Goal: Task Accomplishment & Management: Use online tool/utility

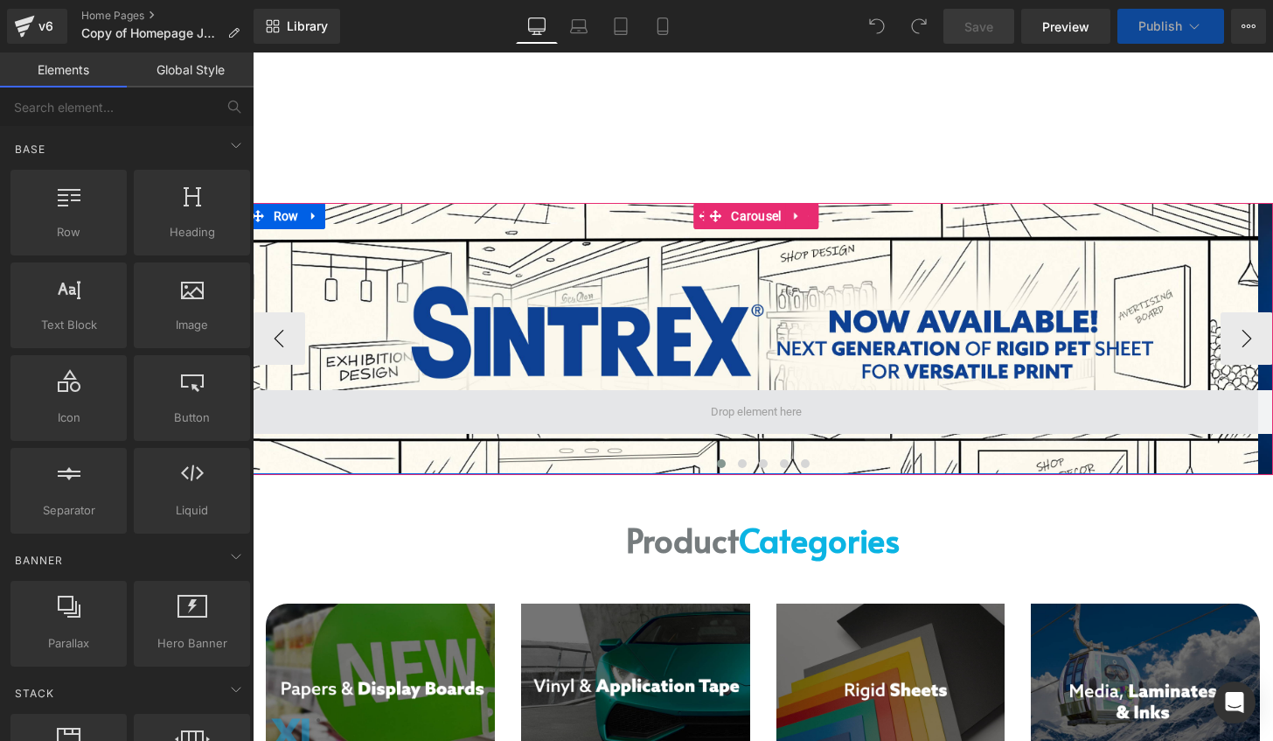
click at [870, 416] on span at bounding box center [757, 412] width 1021 height 44
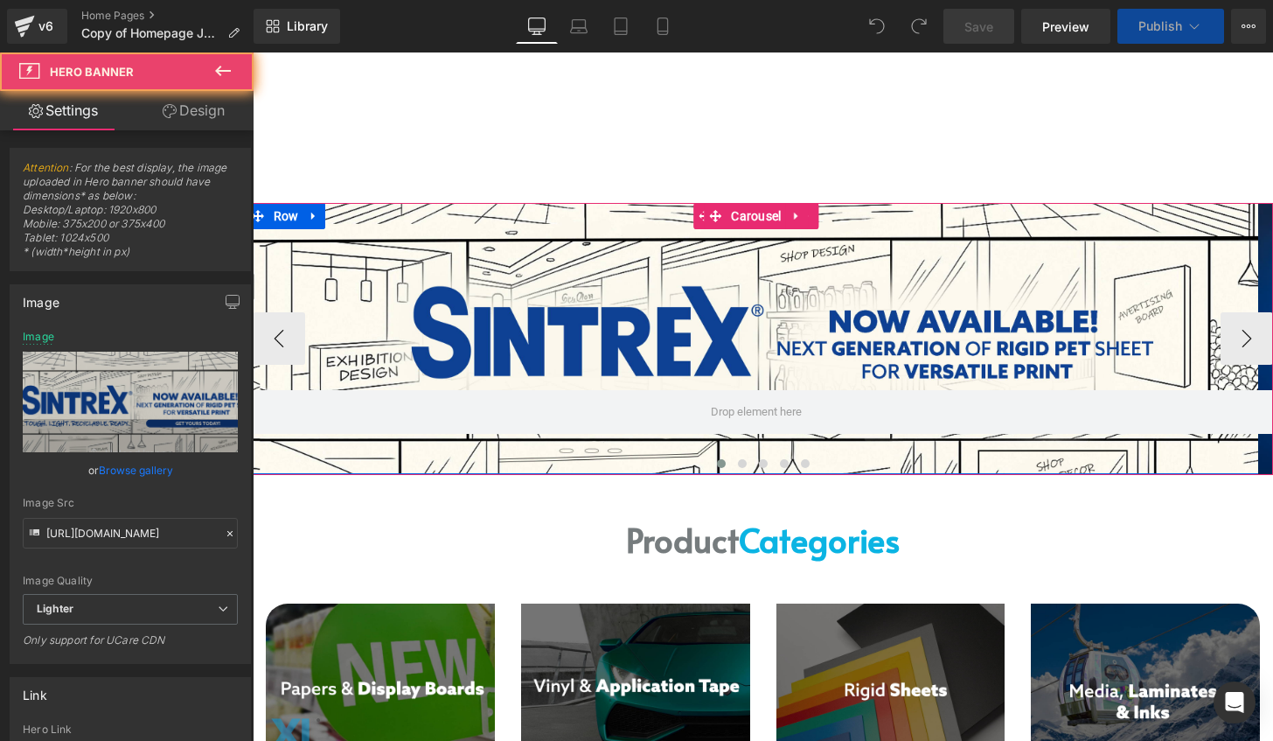
click at [836, 299] on div at bounding box center [757, 338] width 1021 height 271
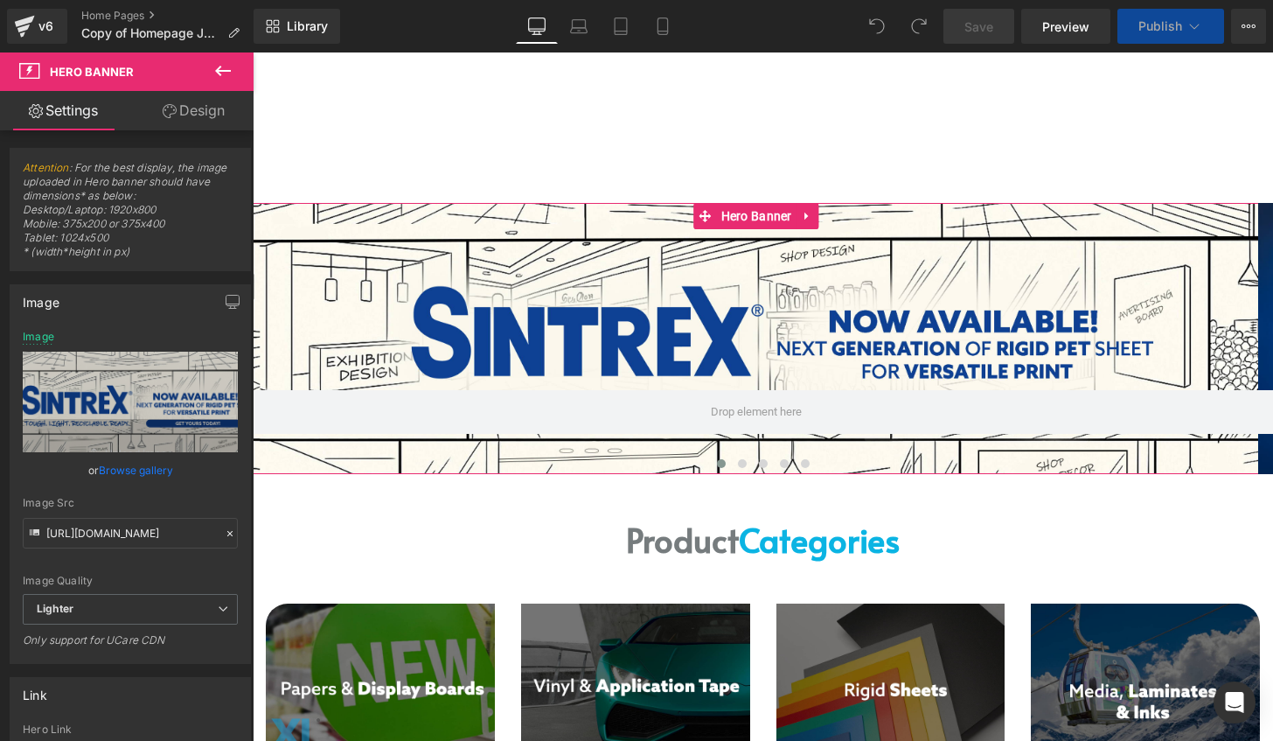
scroll to position [350, 0]
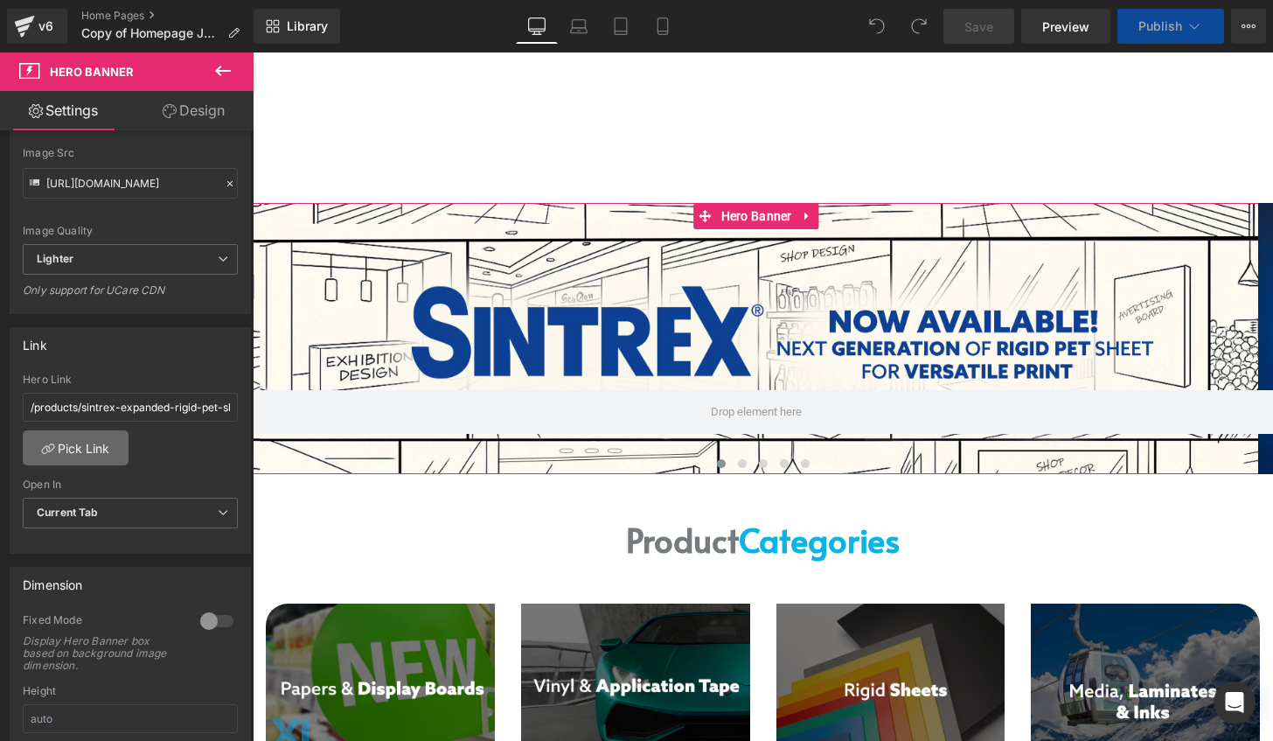
click at [87, 448] on link "Pick Link" at bounding box center [76, 447] width 106 height 35
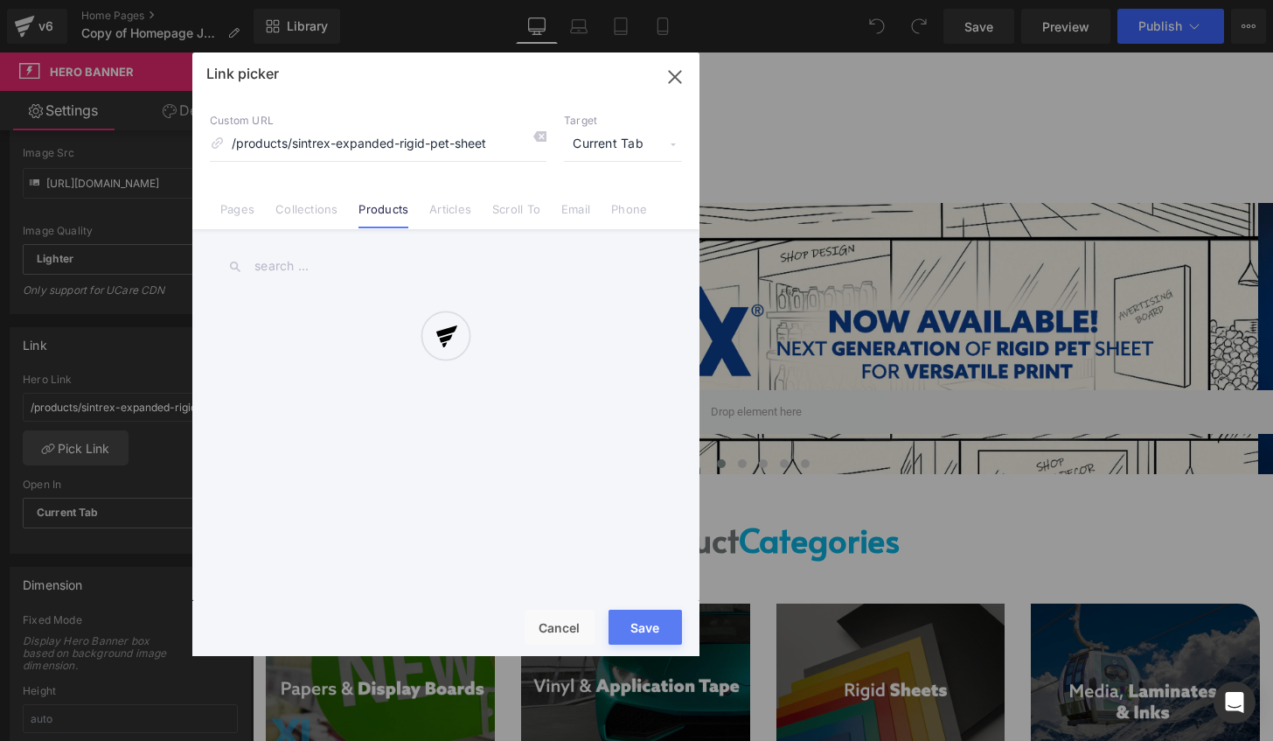
click at [296, 268] on input "text" at bounding box center [446, 266] width 472 height 39
type input "sint"
click at [420, 305] on link "Sintrex Expanded Rigid PET Sheet" at bounding box center [450, 318] width 385 height 44
click at [647, 644] on button "Save" at bounding box center [645, 627] width 73 height 35
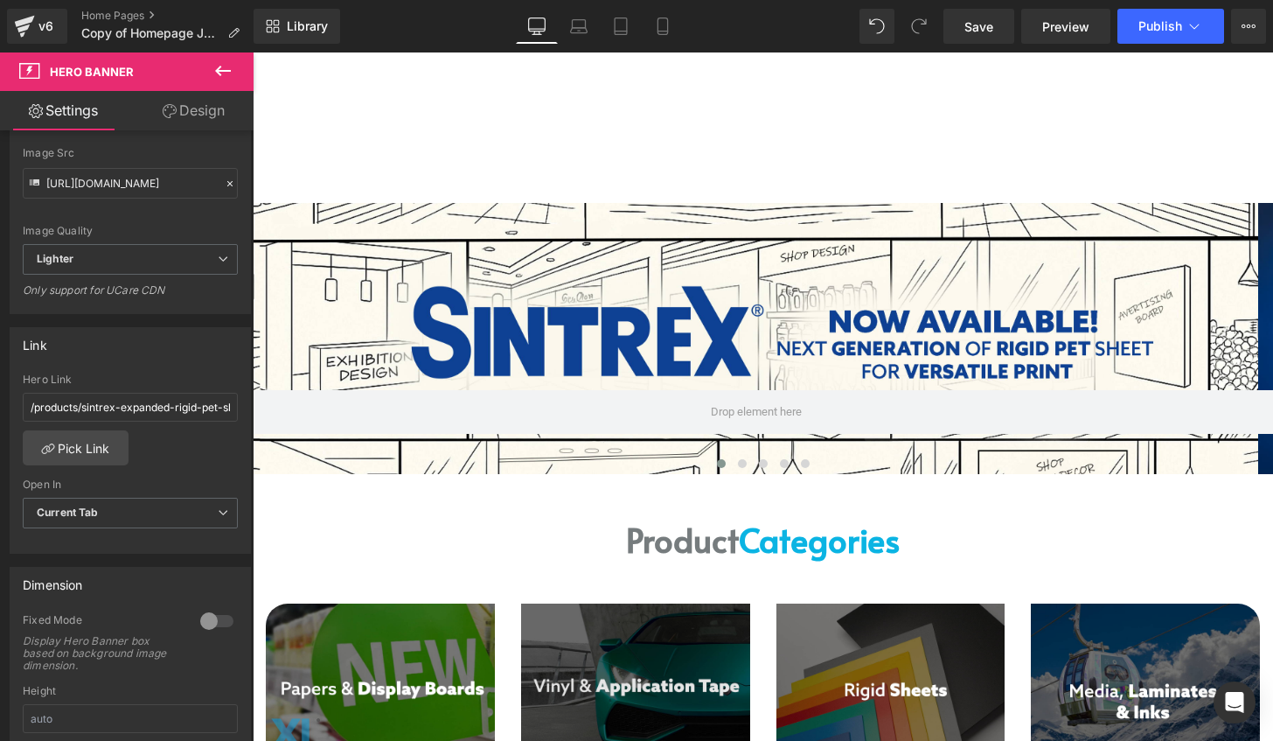
click at [648, 634] on img at bounding box center [635, 682] width 229 height 158
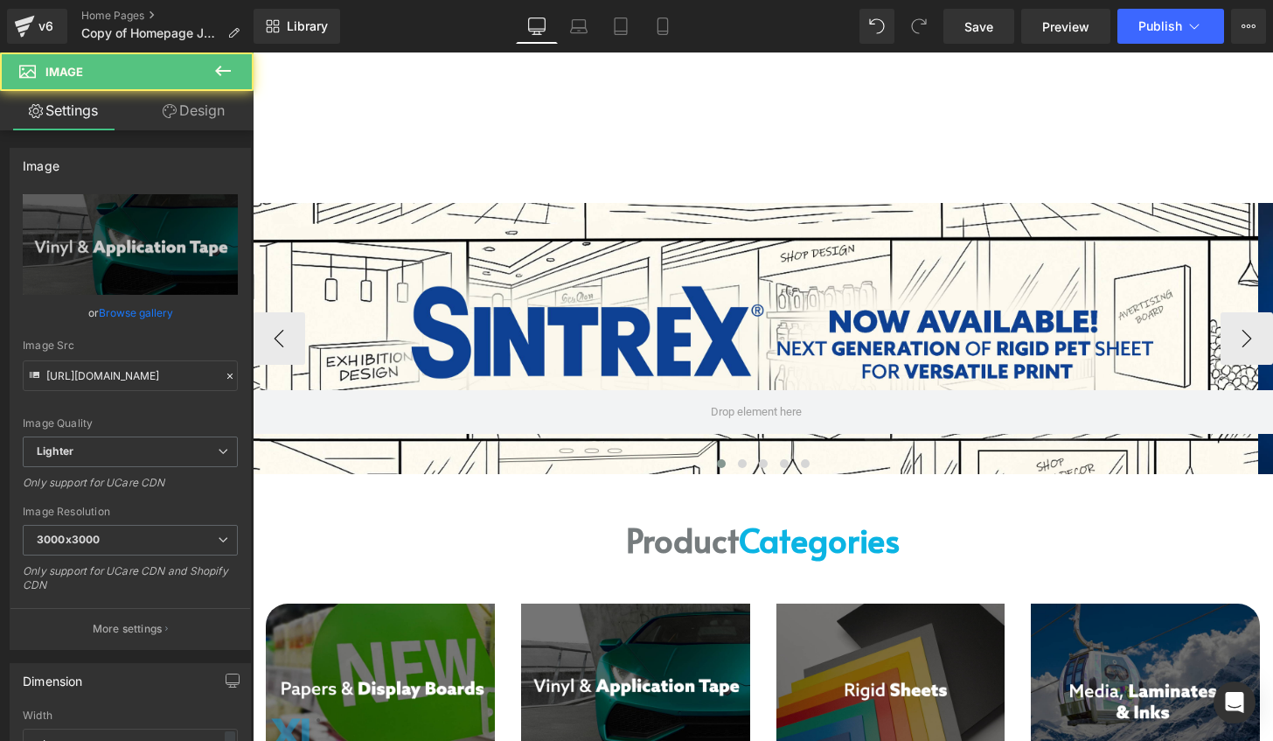
click at [253, 52] on div "214px" at bounding box center [253, 52] width 0 height 0
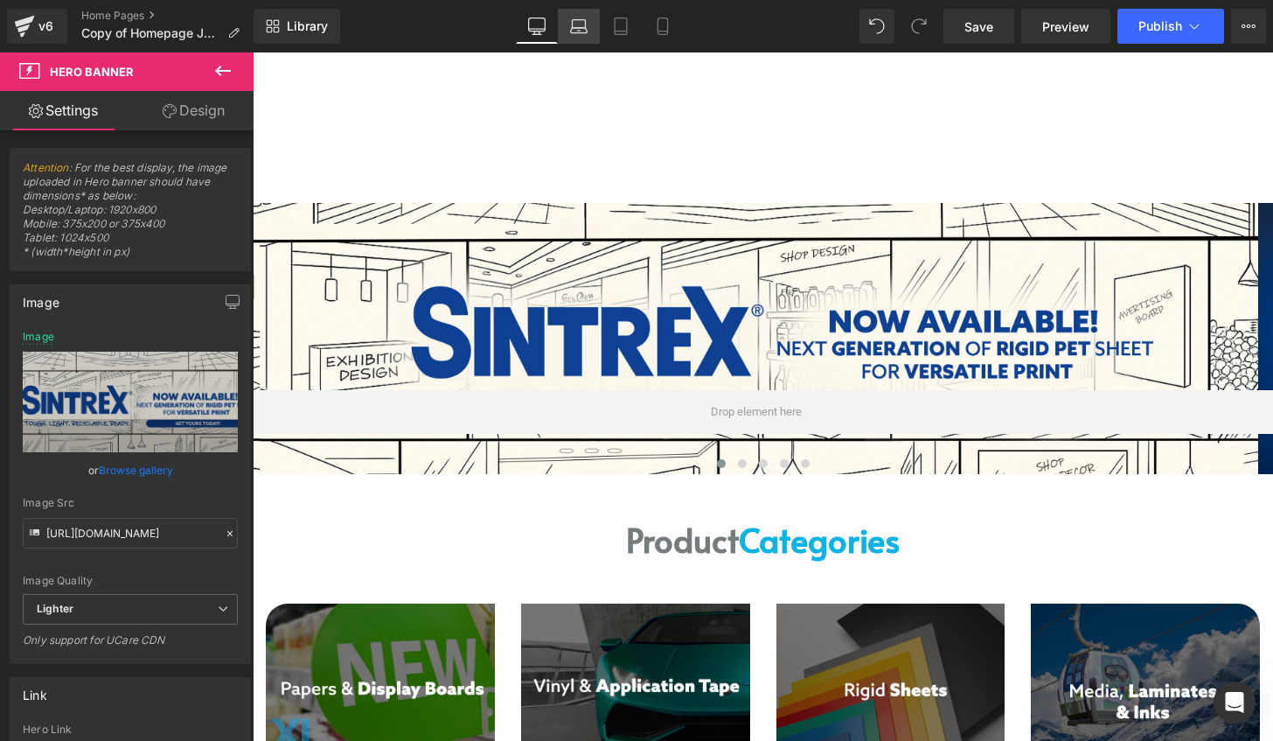
click at [557, 9] on link "Desktop" at bounding box center [537, 26] width 42 height 35
click at [571, 17] on icon at bounding box center [578, 25] width 17 height 17
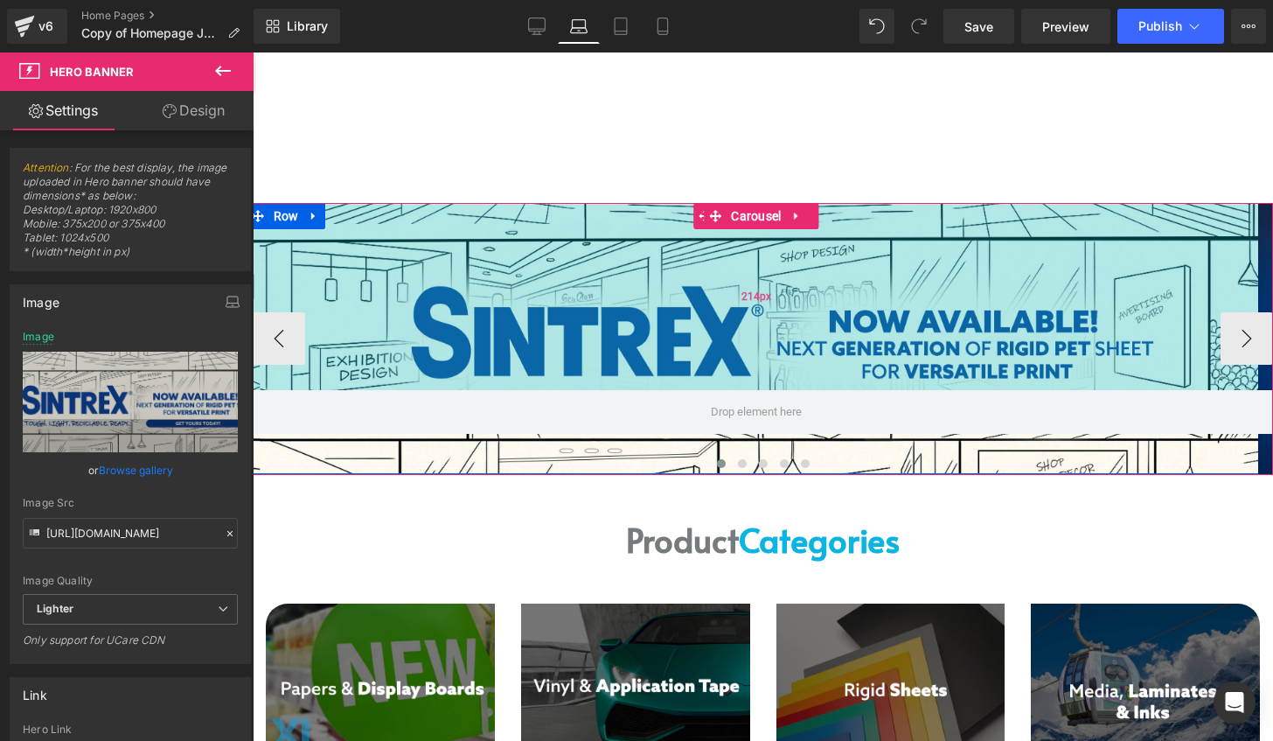
click at [682, 308] on div "214px" at bounding box center [757, 296] width 1021 height 187
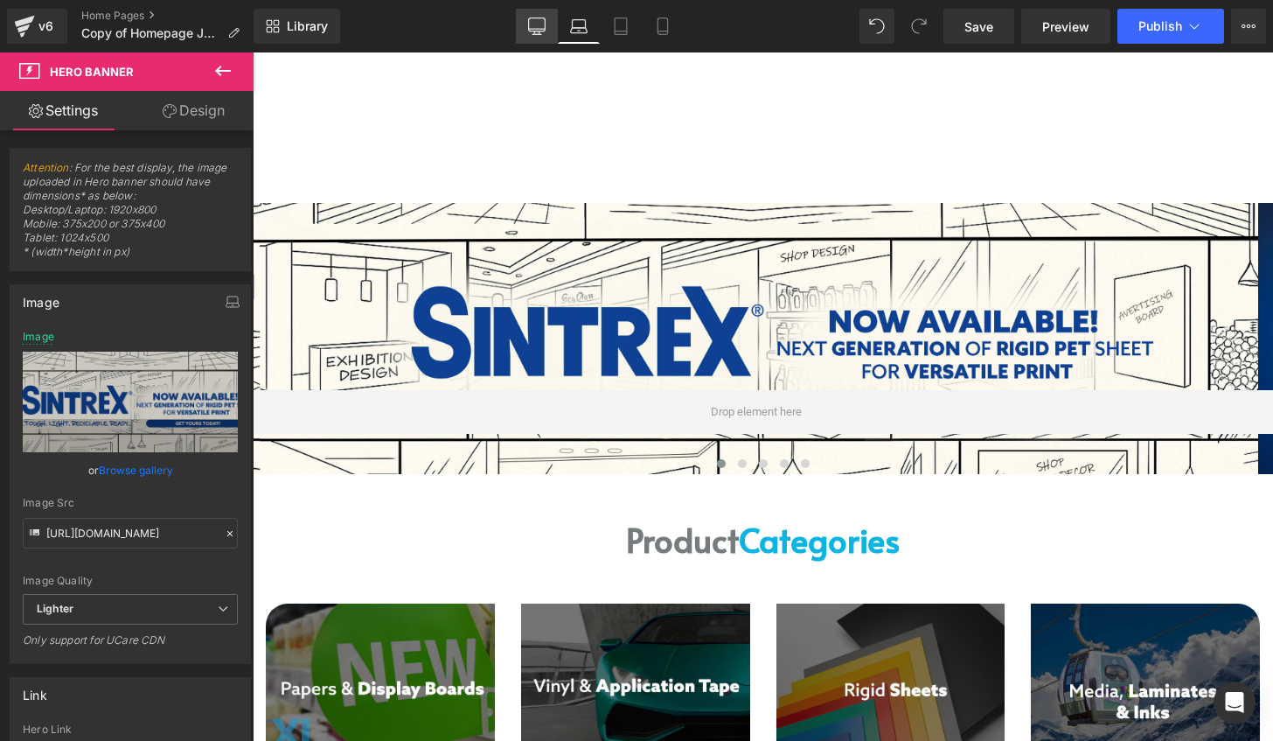
click at [535, 22] on icon at bounding box center [536, 25] width 17 height 17
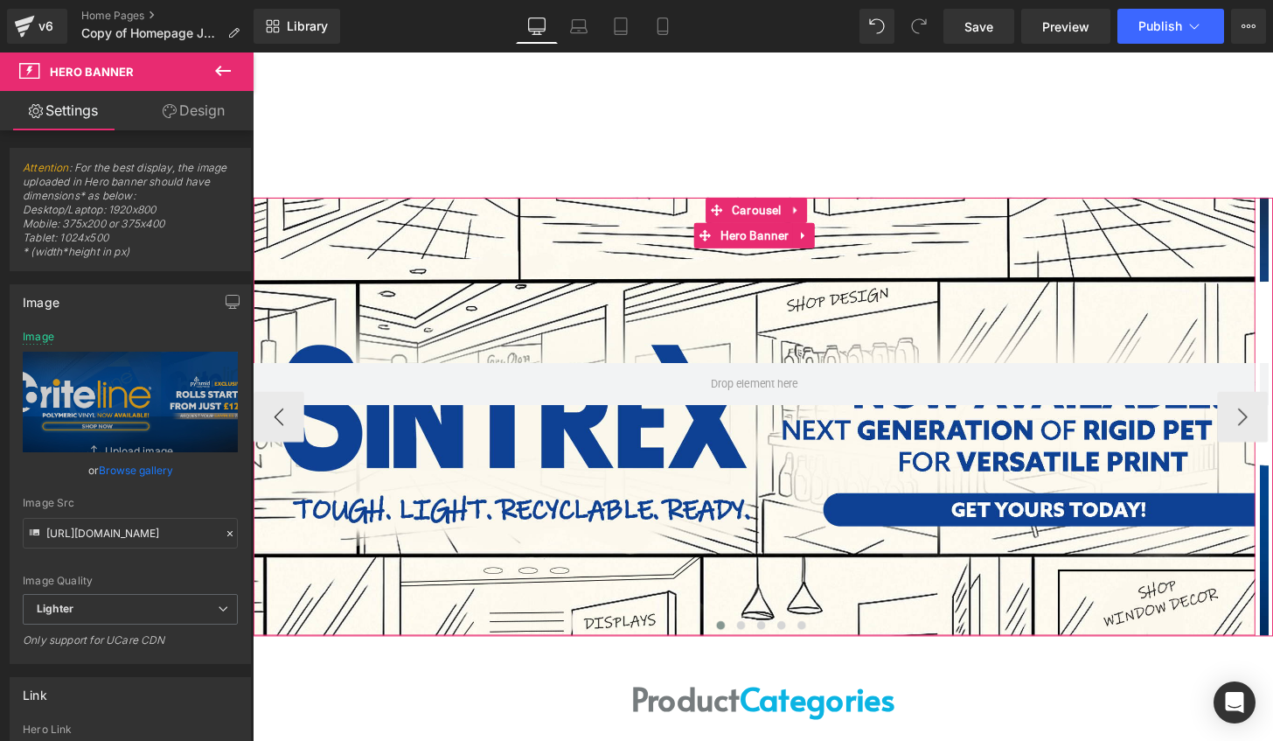
click at [882, 289] on div at bounding box center [773, 430] width 1039 height 454
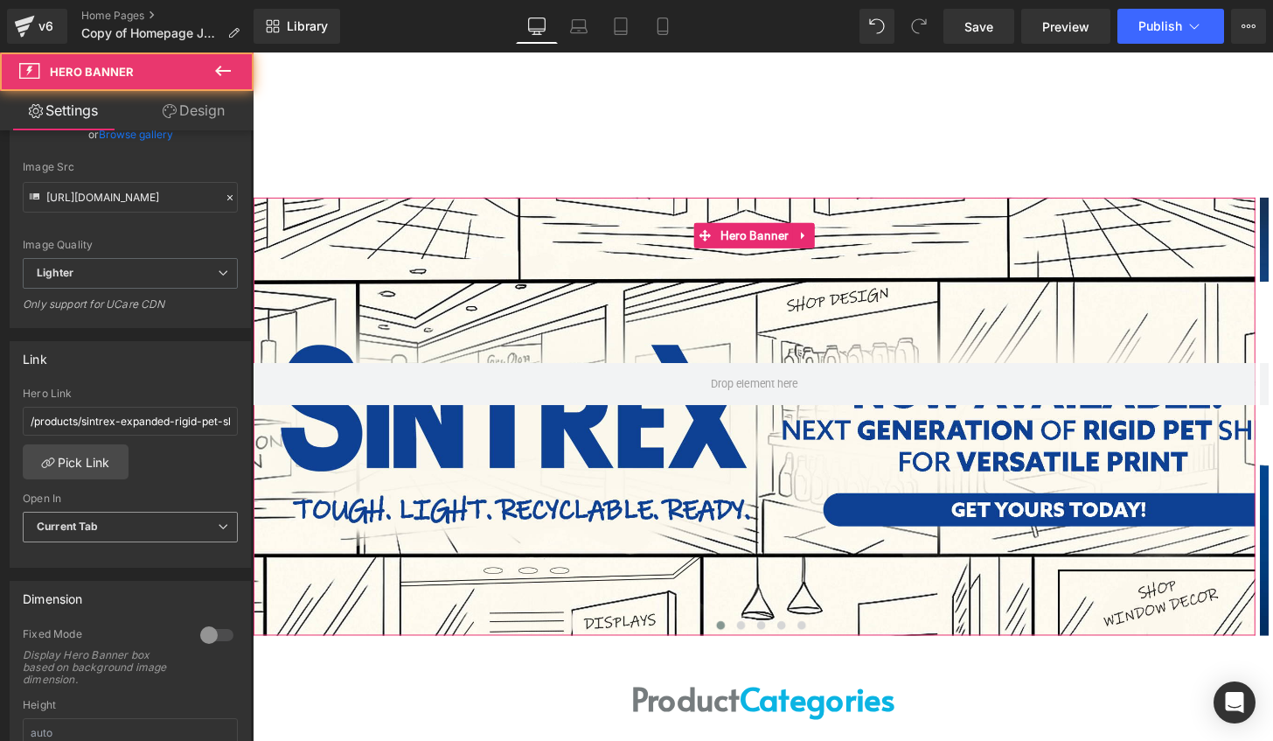
scroll to position [350, 0]
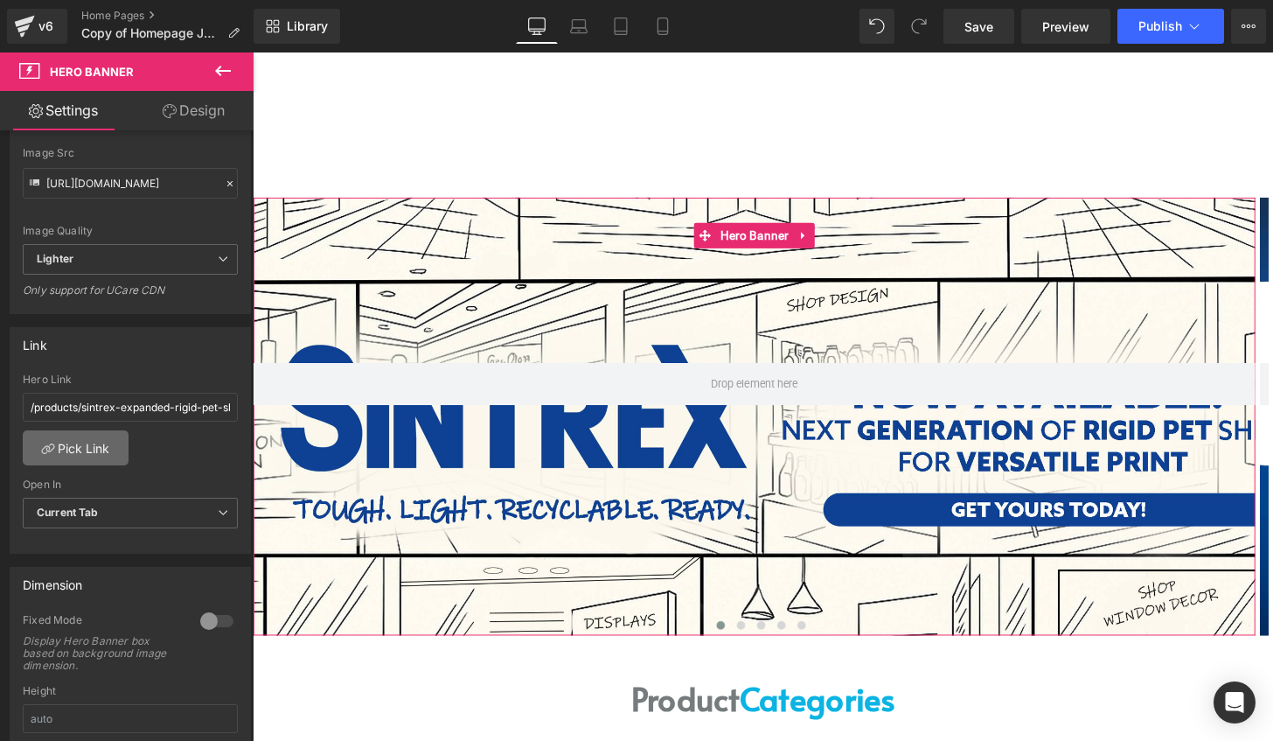
click at [98, 430] on link "Pick Link" at bounding box center [76, 447] width 106 height 35
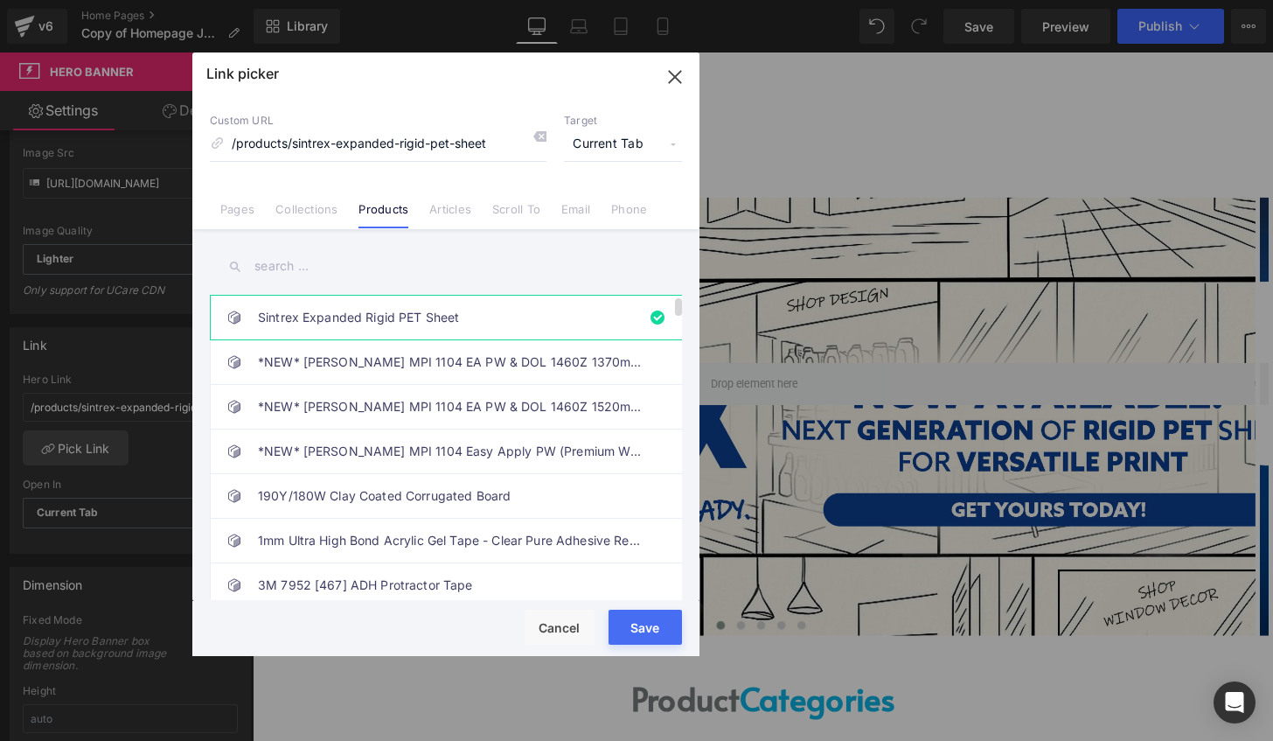
click at [367, 322] on link "Sintrex Expanded Rigid PET Sheet" at bounding box center [450, 318] width 385 height 44
click at [664, 630] on button "Save" at bounding box center [645, 627] width 73 height 35
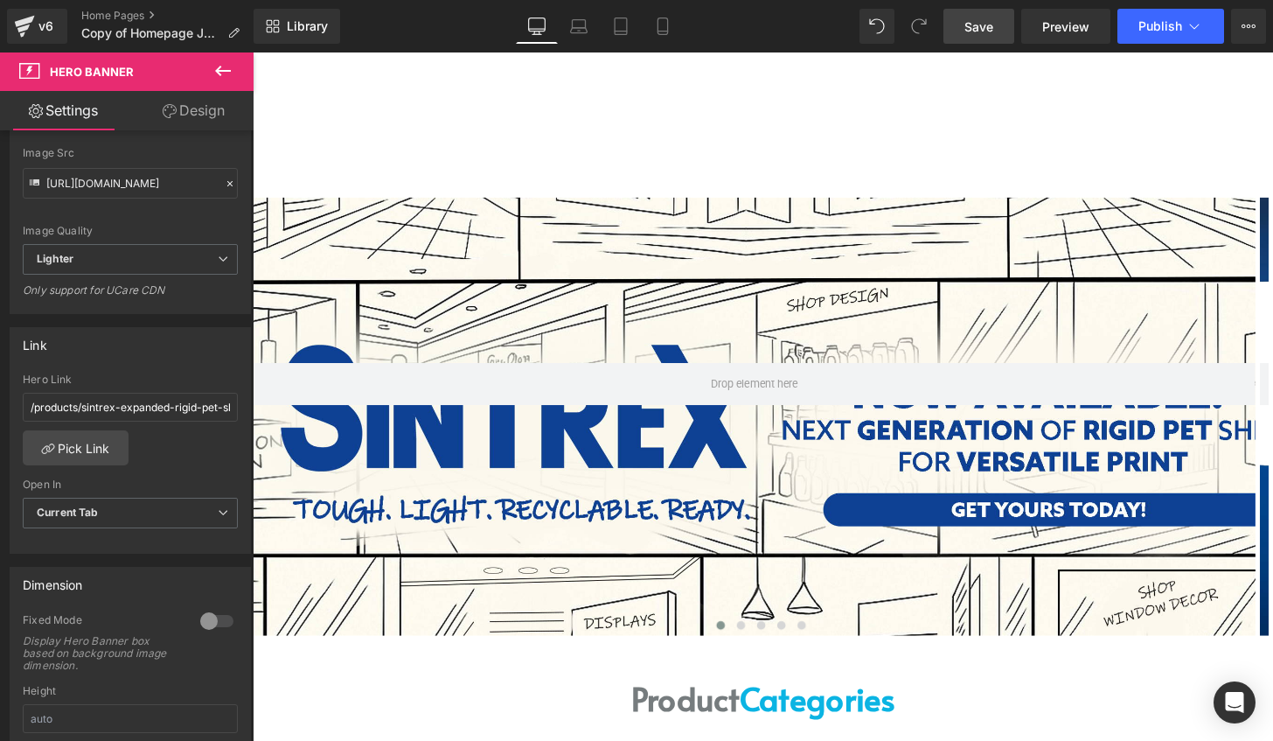
click at [990, 19] on span "Save" at bounding box center [979, 26] width 29 height 18
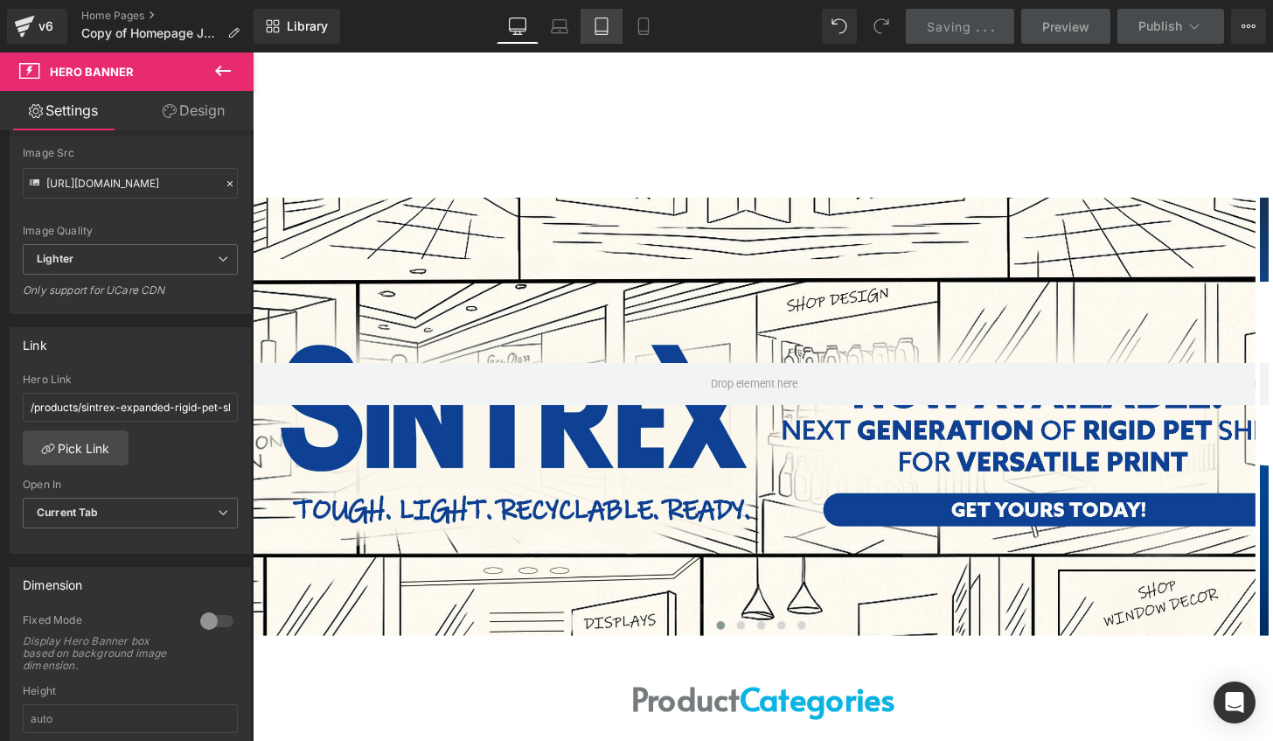
click at [609, 23] on icon at bounding box center [601, 25] width 17 height 17
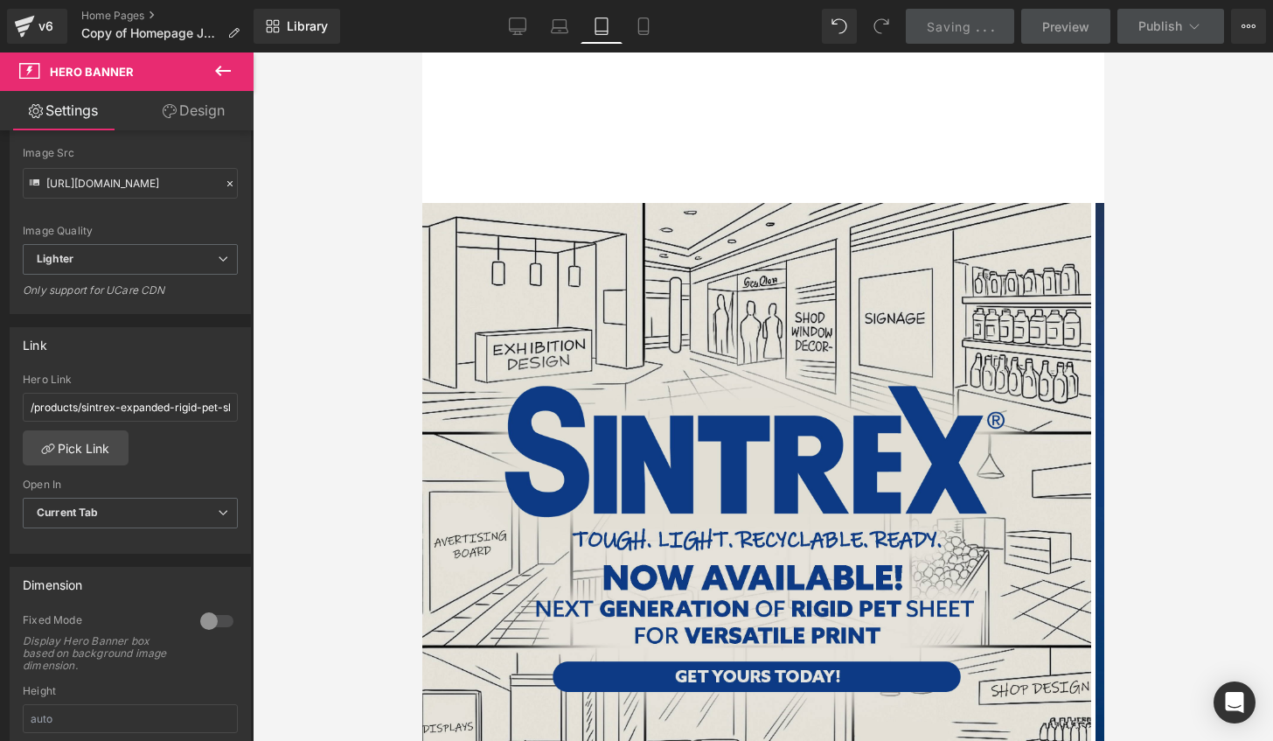
click at [833, 446] on img at bounding box center [756, 537] width 669 height 669
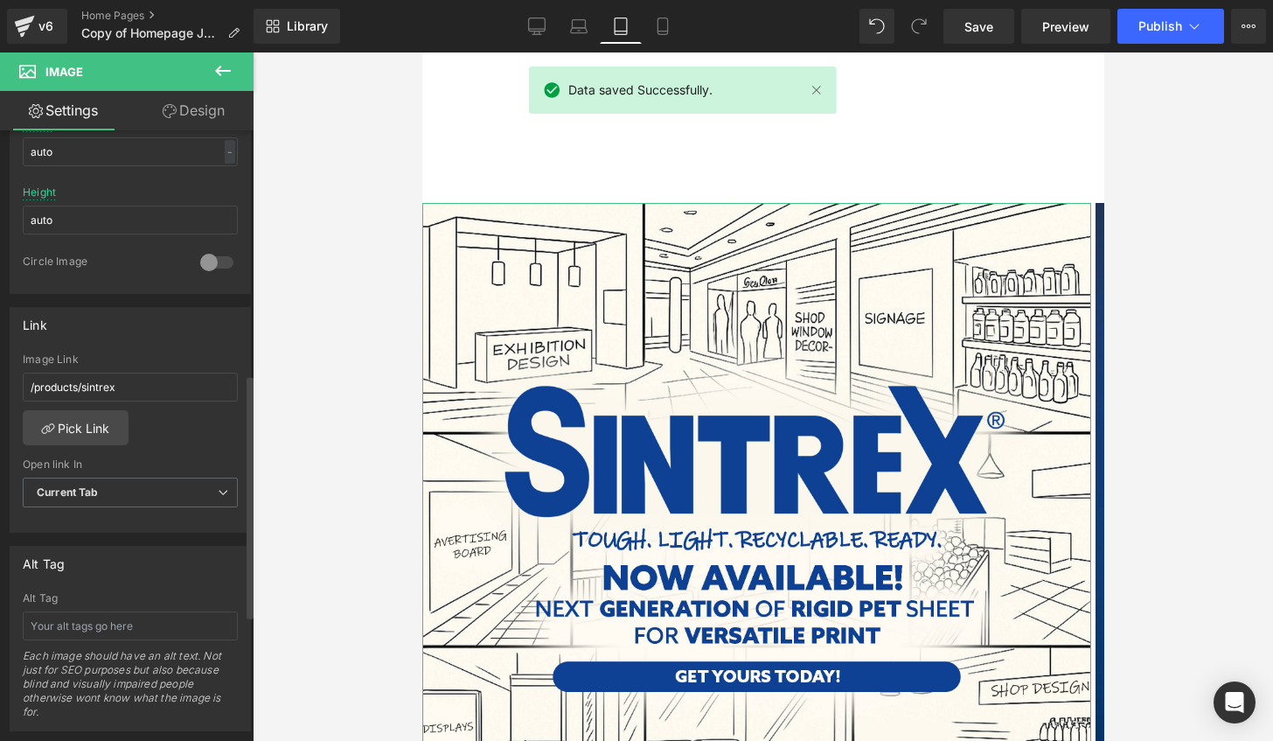
scroll to position [612, 0]
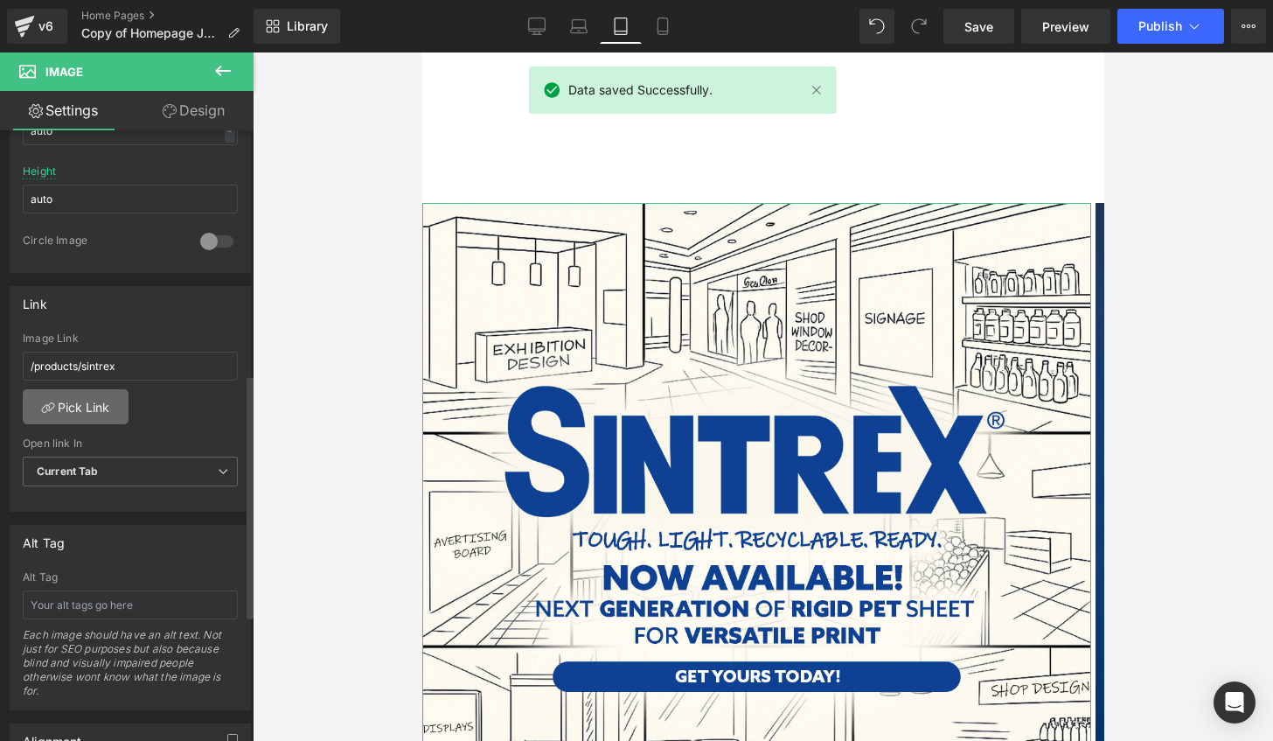
click at [73, 394] on link "Pick Link" at bounding box center [76, 406] width 106 height 35
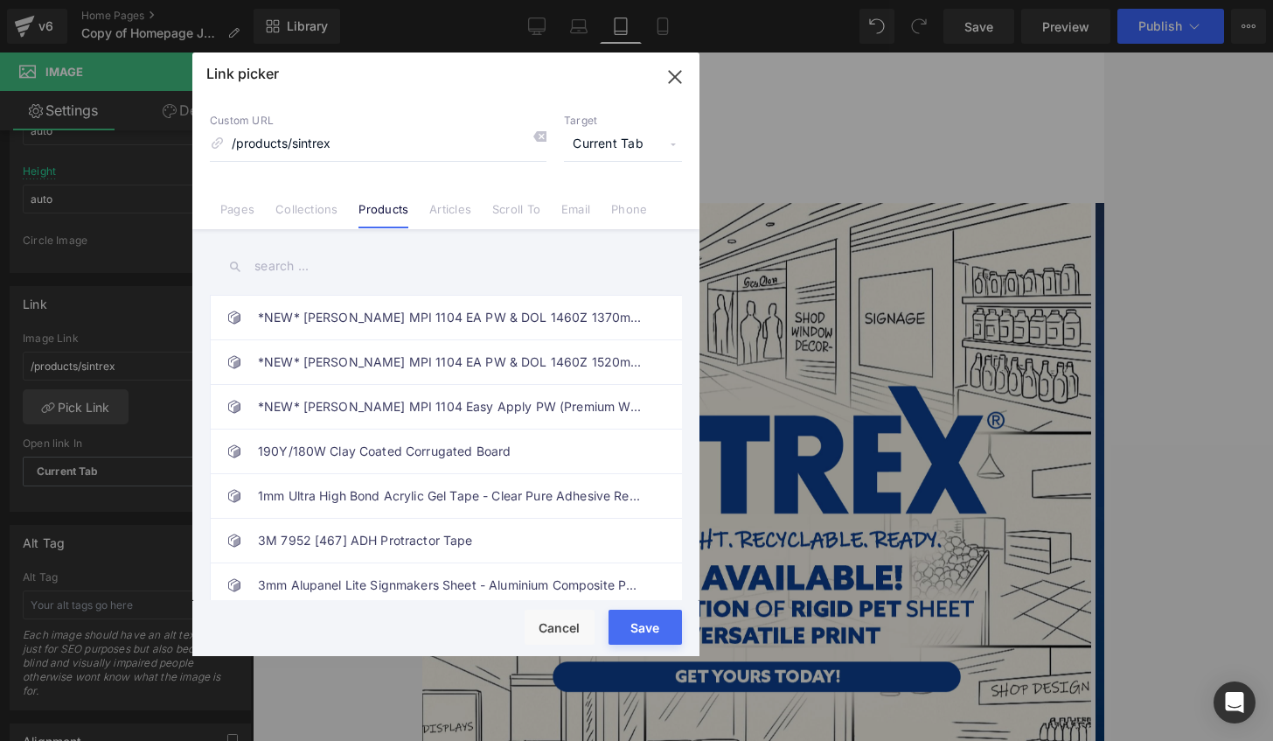
click at [297, 255] on input "text" at bounding box center [446, 266] width 472 height 39
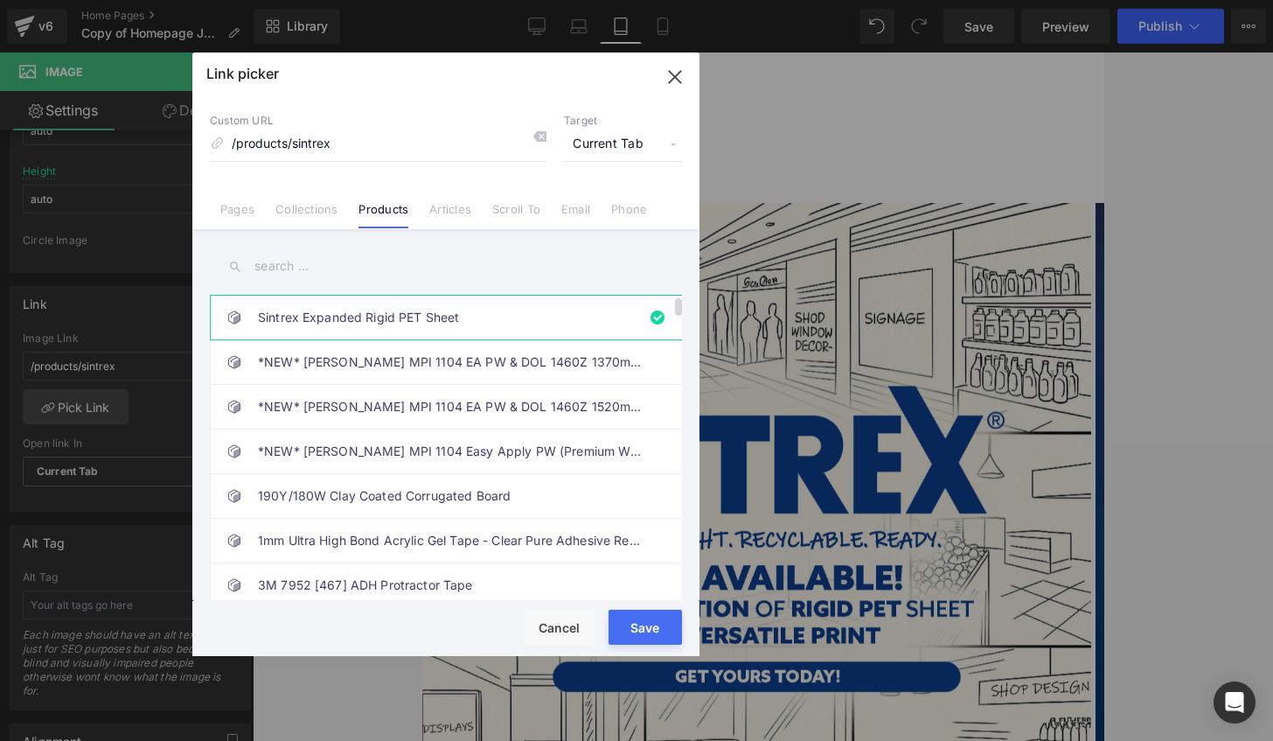
click at [460, 318] on link "Sintrex Expanded Rigid PET Sheet" at bounding box center [450, 318] width 385 height 44
click at [632, 624] on button "Save" at bounding box center [645, 627] width 73 height 35
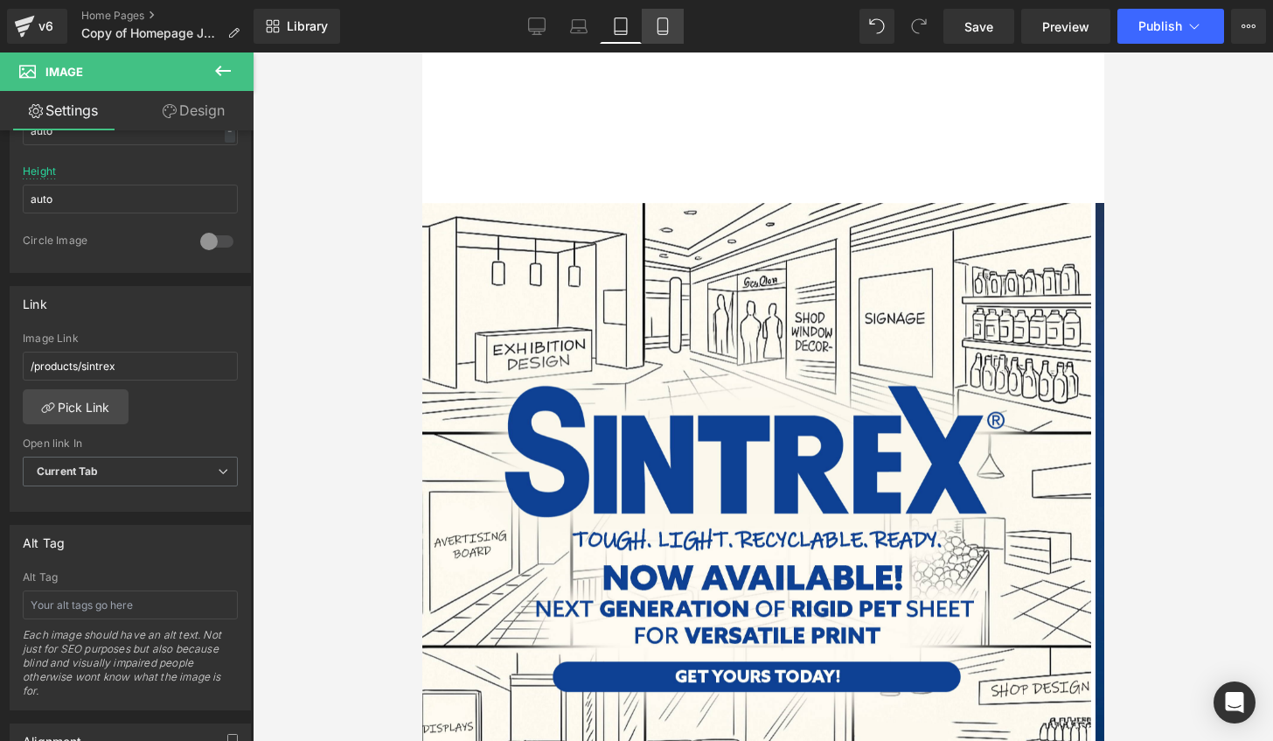
click at [672, 27] on icon at bounding box center [662, 25] width 17 height 17
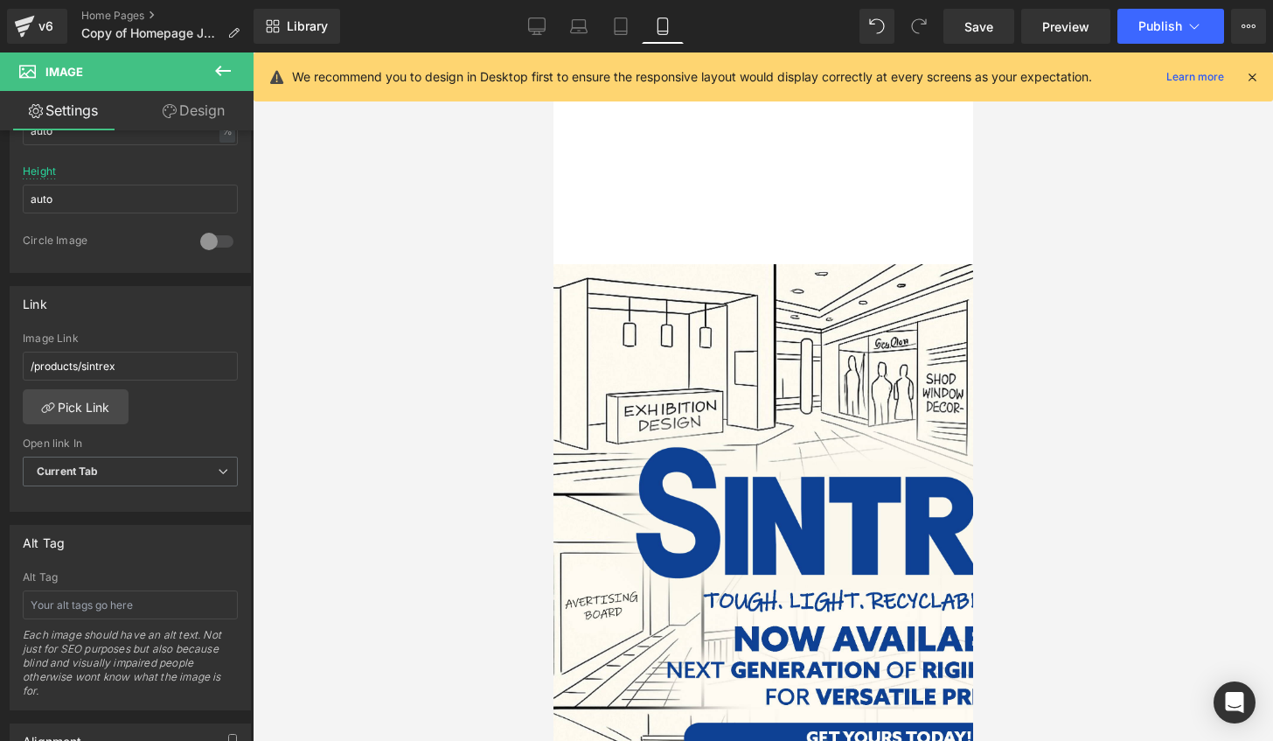
scroll to position [61, 0]
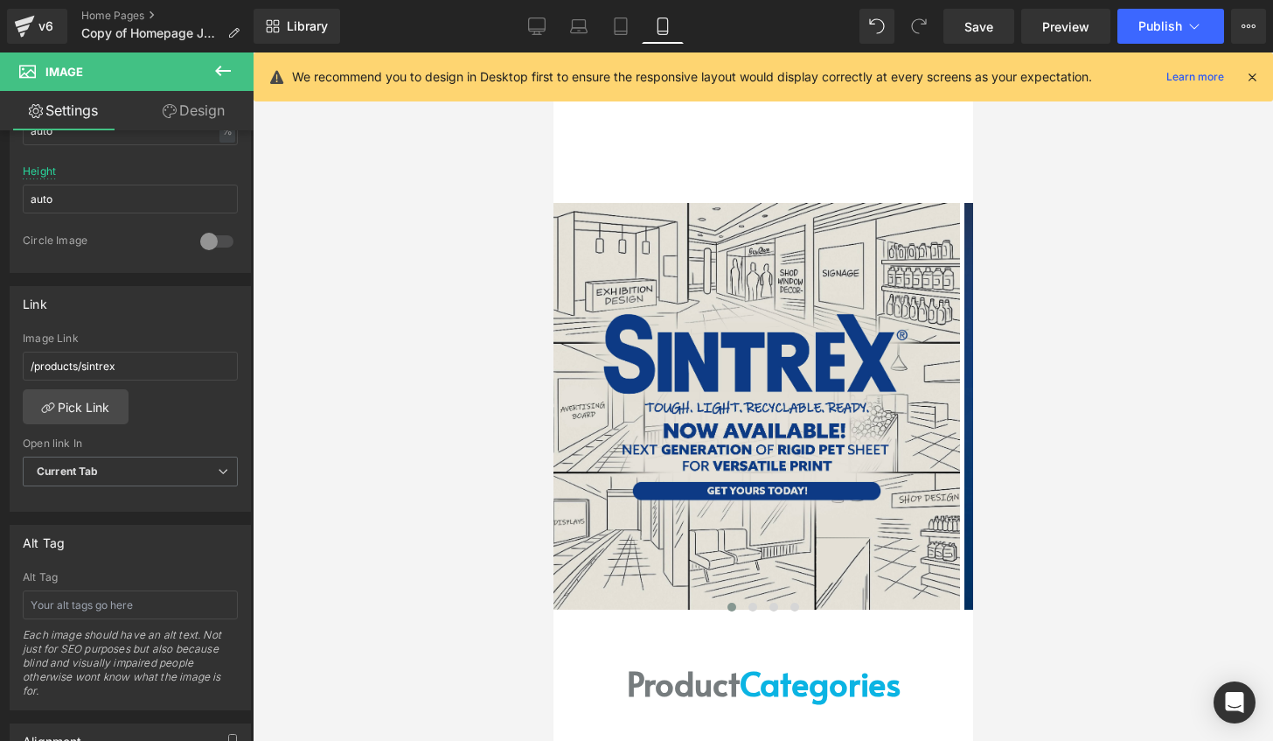
click at [727, 365] on img at bounding box center [756, 406] width 407 height 407
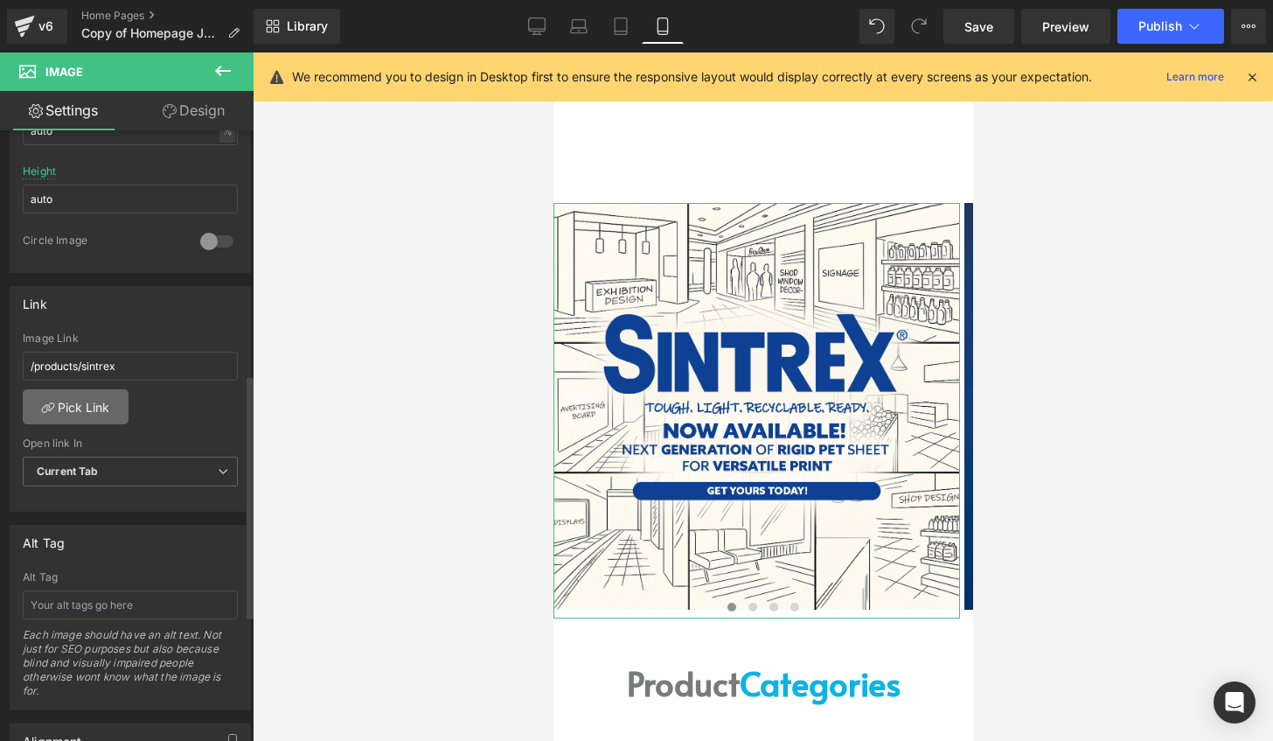
click at [86, 401] on link "Pick Link" at bounding box center [76, 406] width 106 height 35
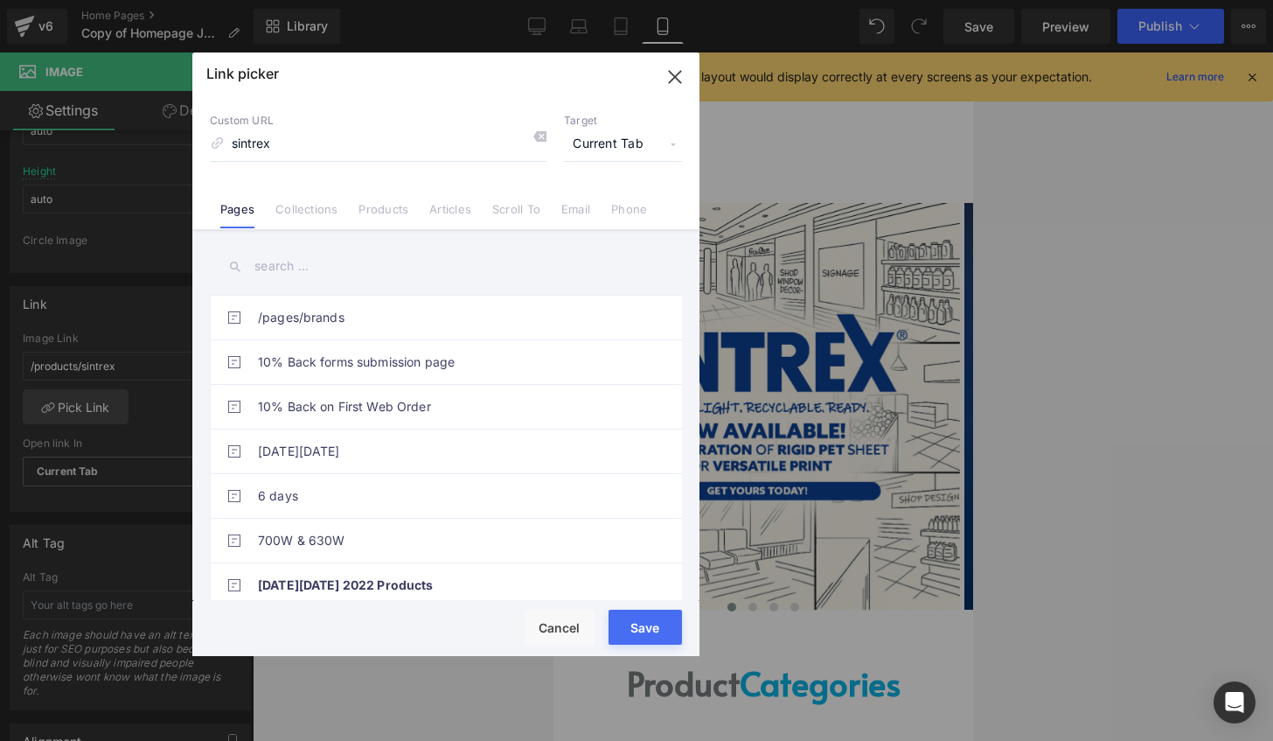
click at [299, 260] on input "text" at bounding box center [446, 266] width 472 height 39
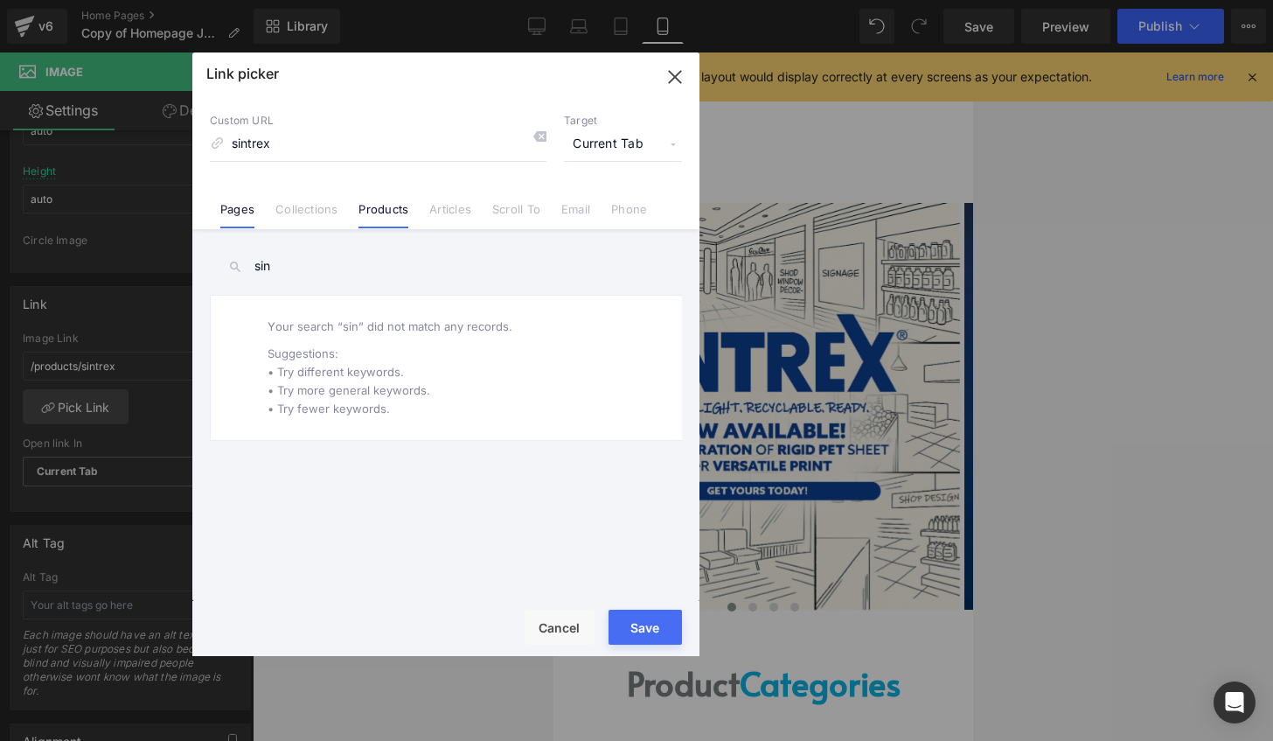
type input "sin"
click at [387, 211] on link "Products" at bounding box center [384, 215] width 50 height 26
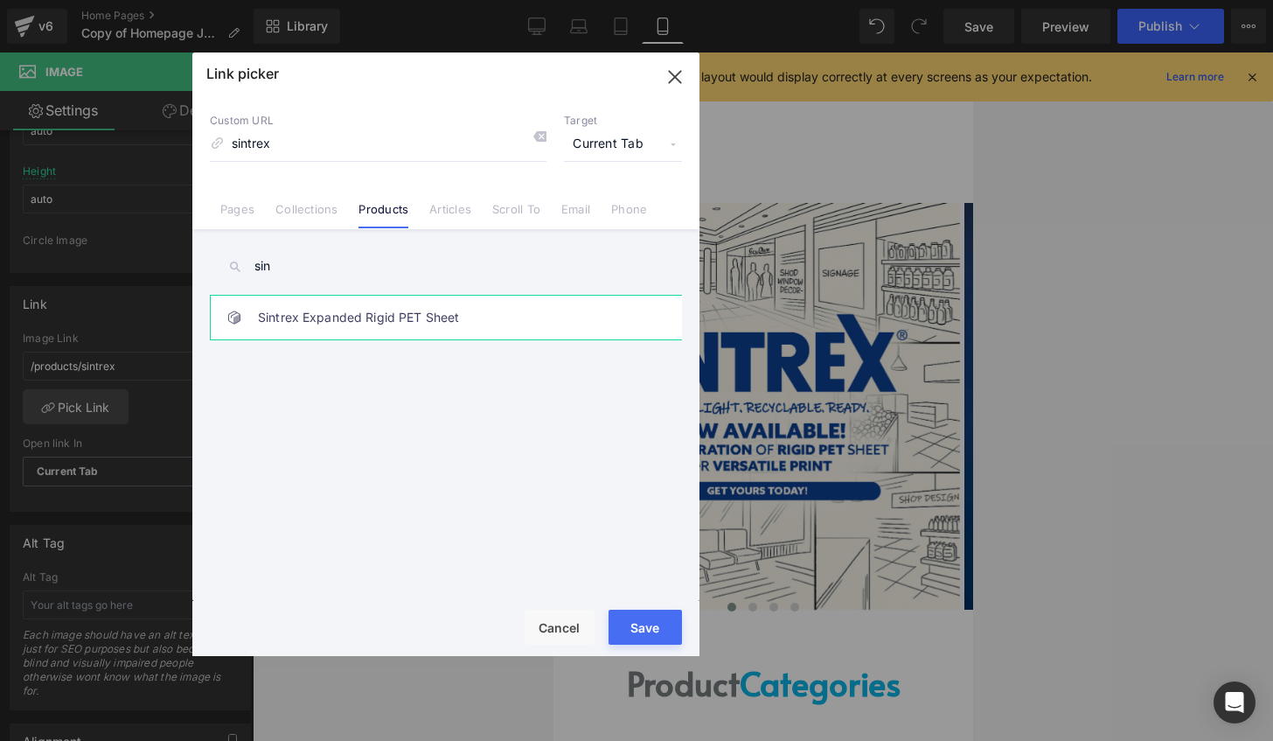
click at [373, 324] on link "Sintrex Expanded Rigid PET Sheet" at bounding box center [450, 318] width 385 height 44
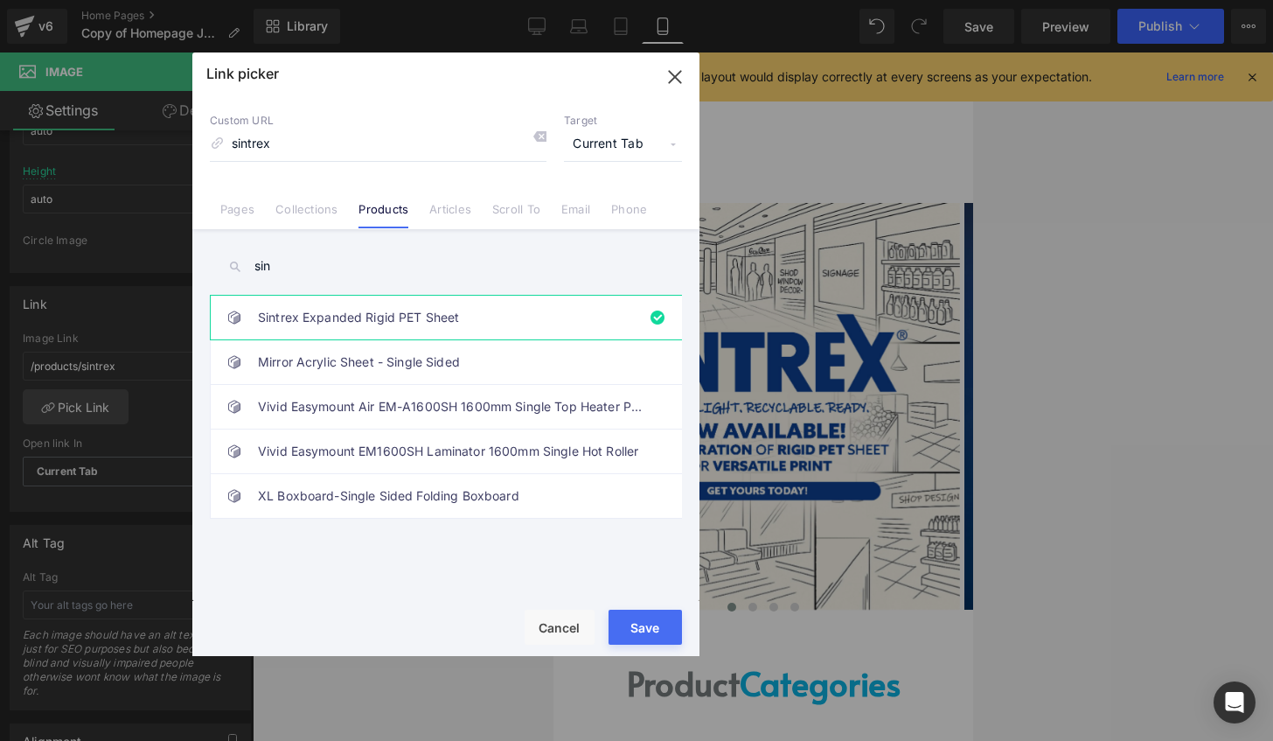
click at [649, 630] on button "Save" at bounding box center [645, 627] width 73 height 35
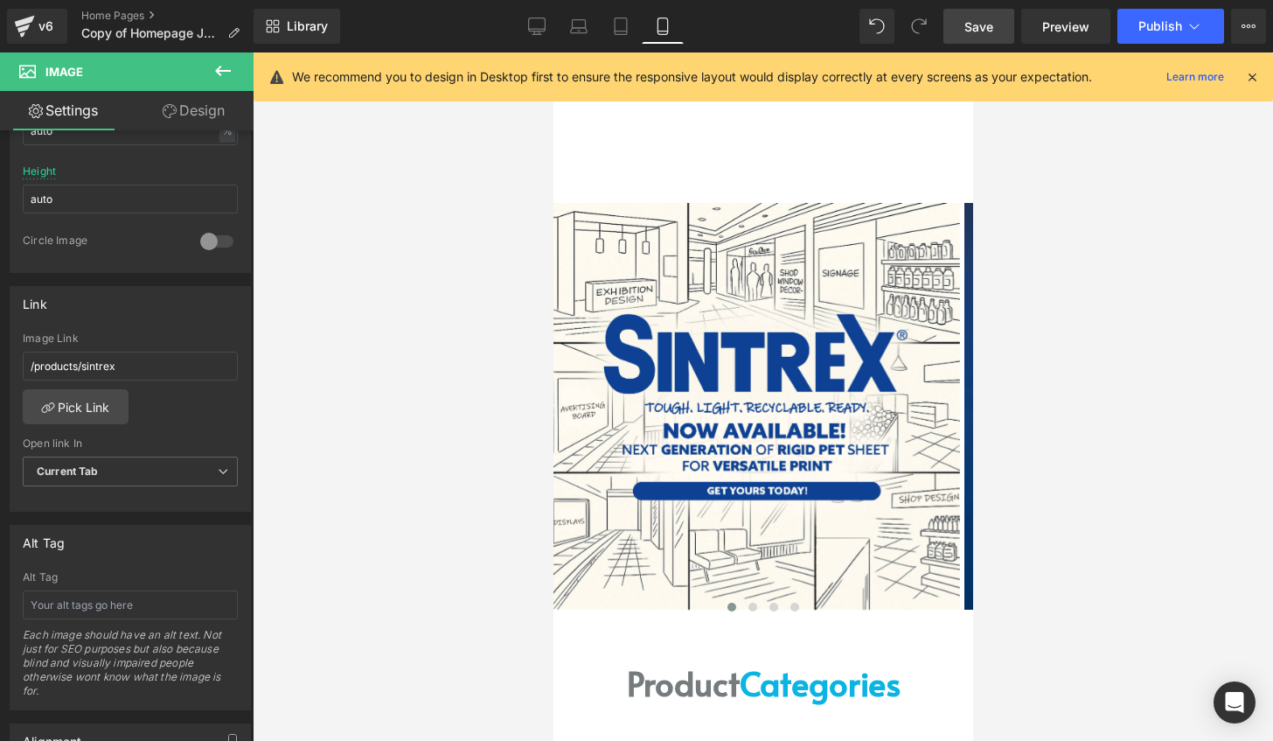
click at [984, 17] on span "Save" at bounding box center [979, 26] width 29 height 18
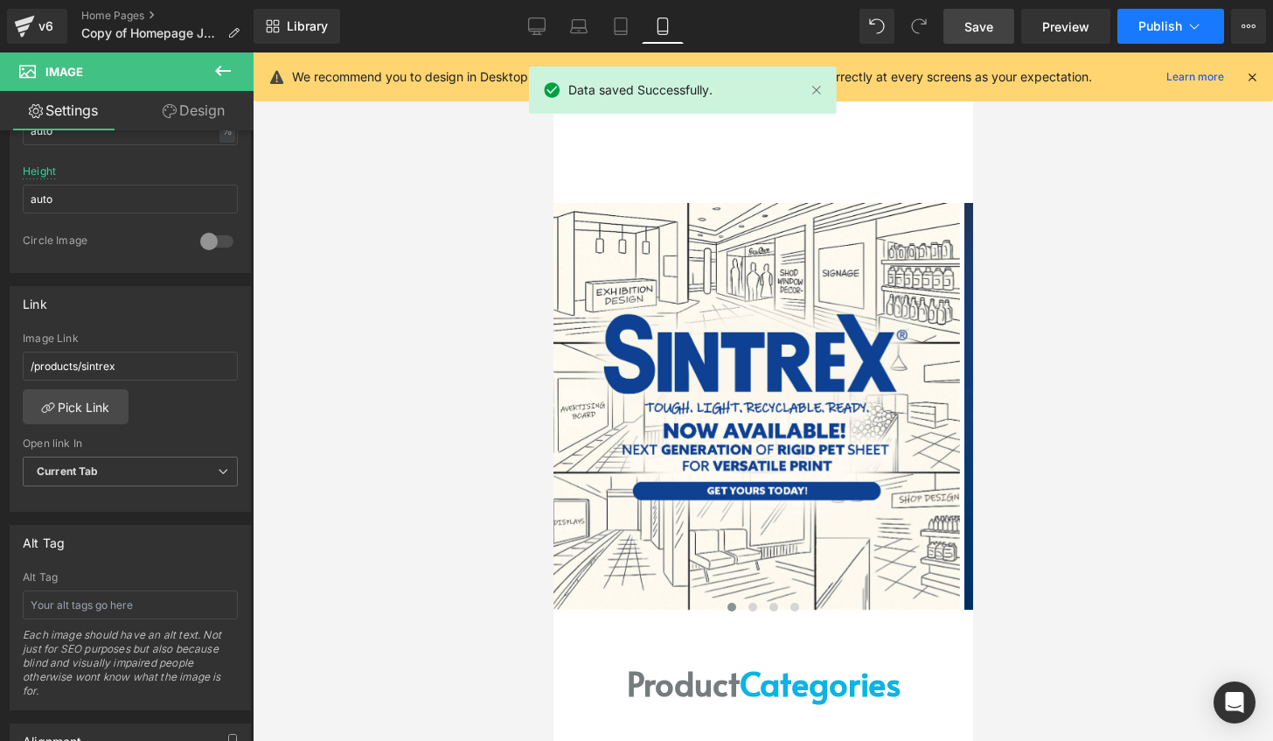
click at [1142, 31] on span "Publish" at bounding box center [1161, 26] width 44 height 14
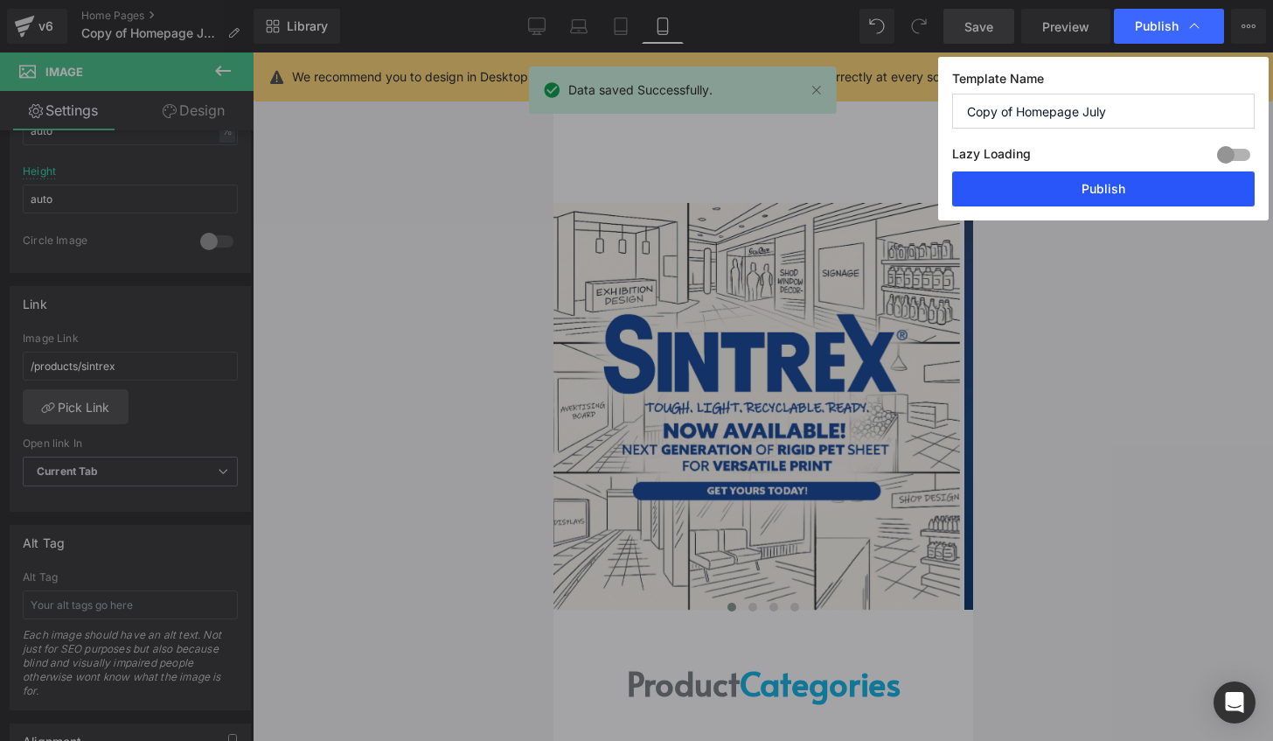
click at [1071, 183] on button "Publish" at bounding box center [1103, 188] width 303 height 35
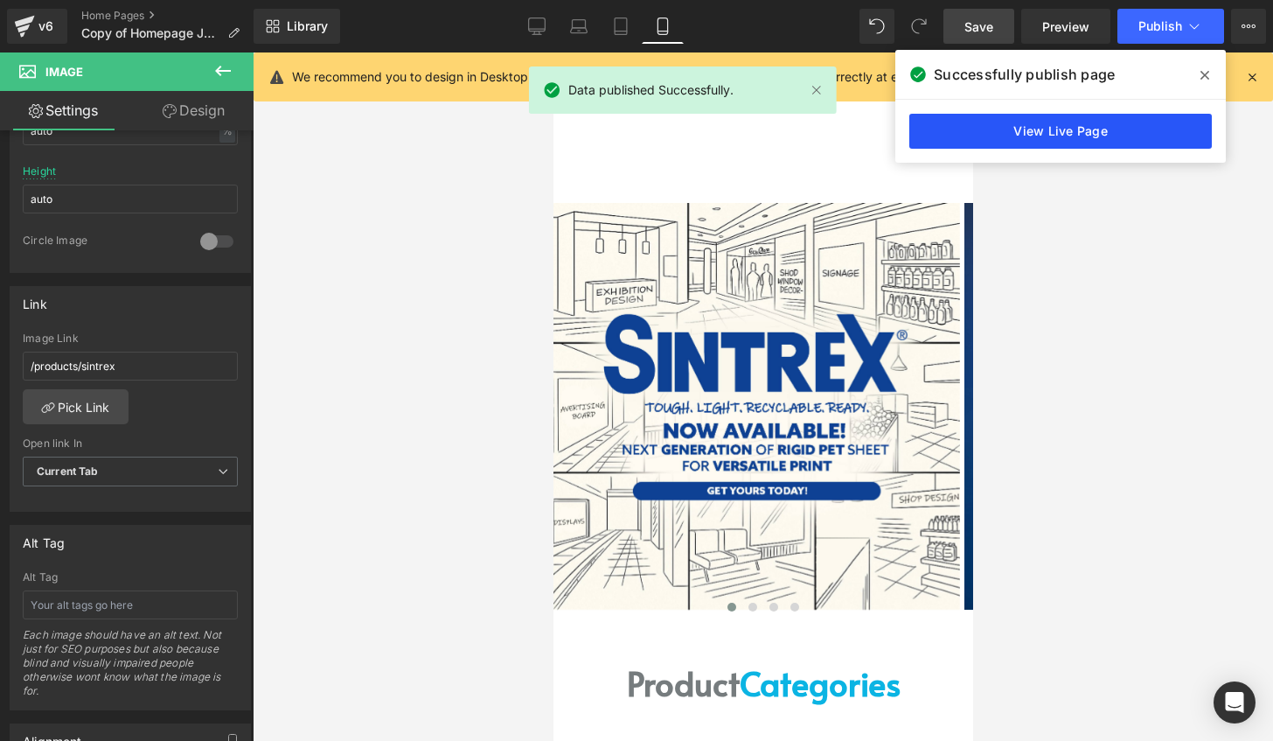
click at [1072, 135] on link "View Live Page" at bounding box center [1061, 131] width 303 height 35
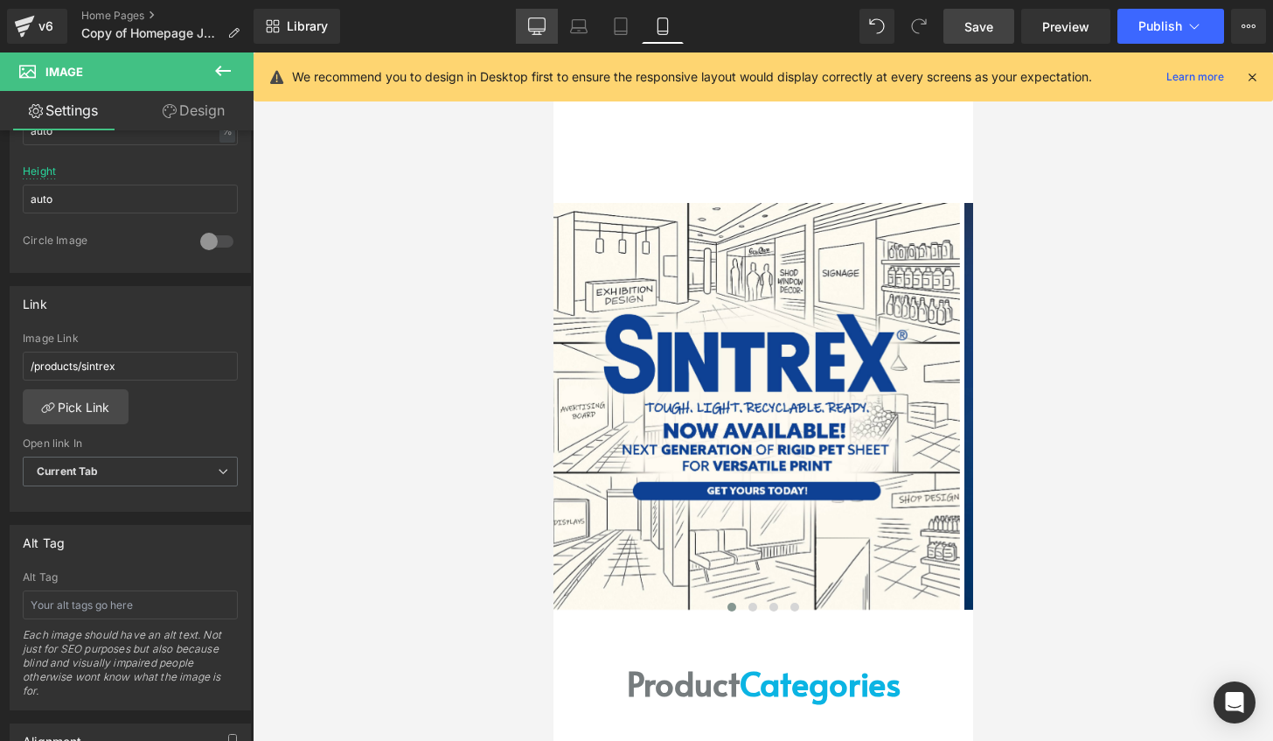
drag, startPoint x: 520, startPoint y: 21, endPoint x: 531, endPoint y: 17, distance: 11.1
click at [521, 21] on link "Desktop" at bounding box center [537, 26] width 42 height 35
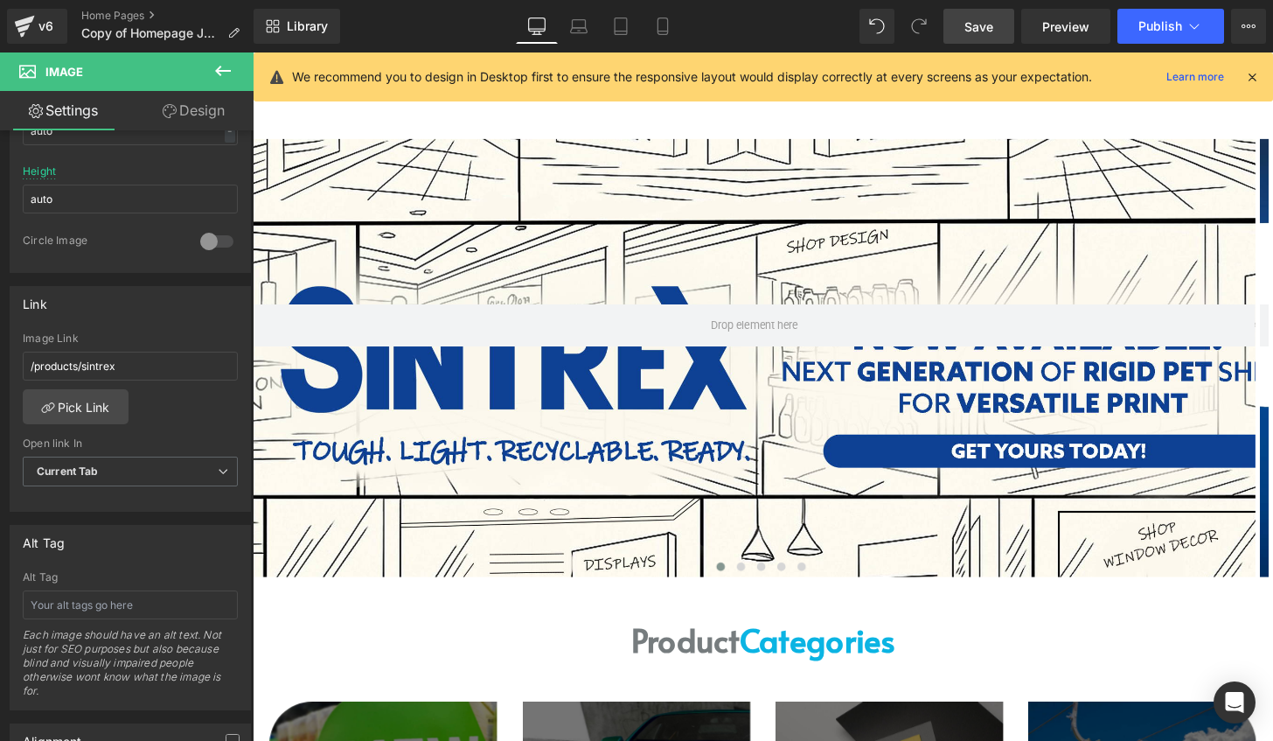
scroll to position [0, 0]
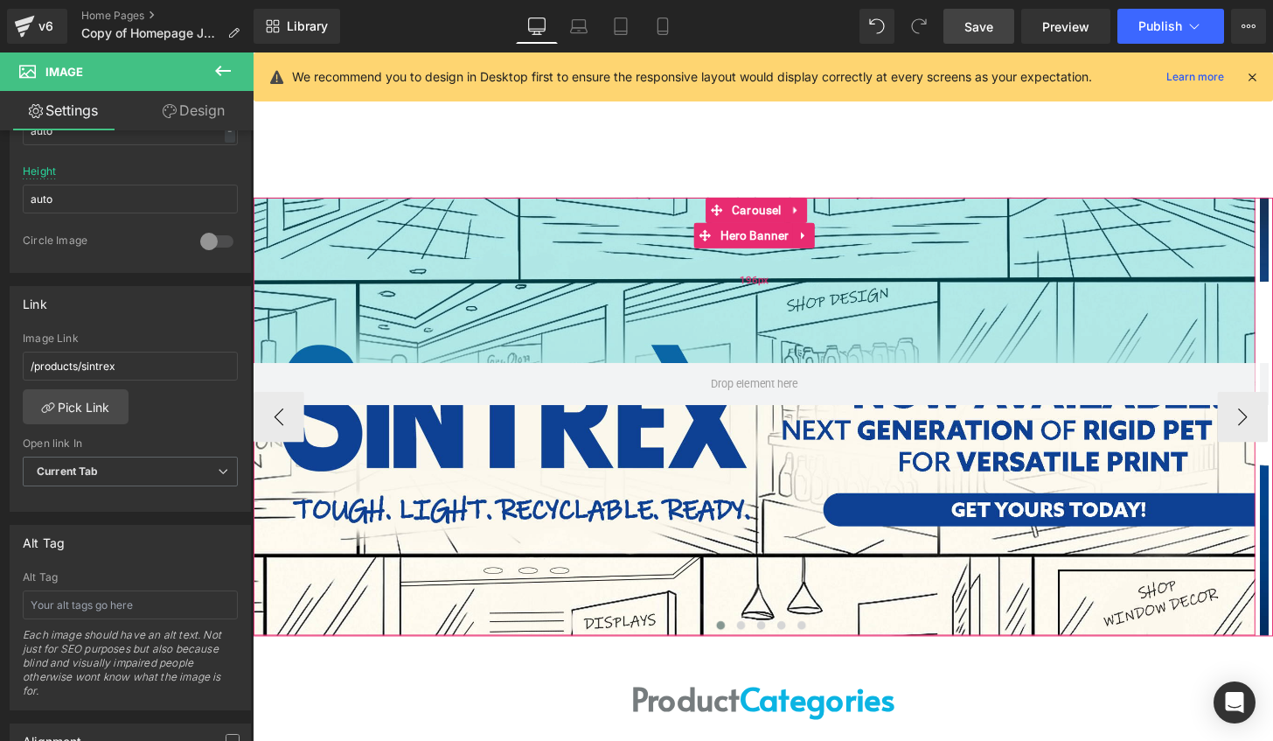
click at [868, 322] on div "196px" at bounding box center [773, 288] width 1039 height 171
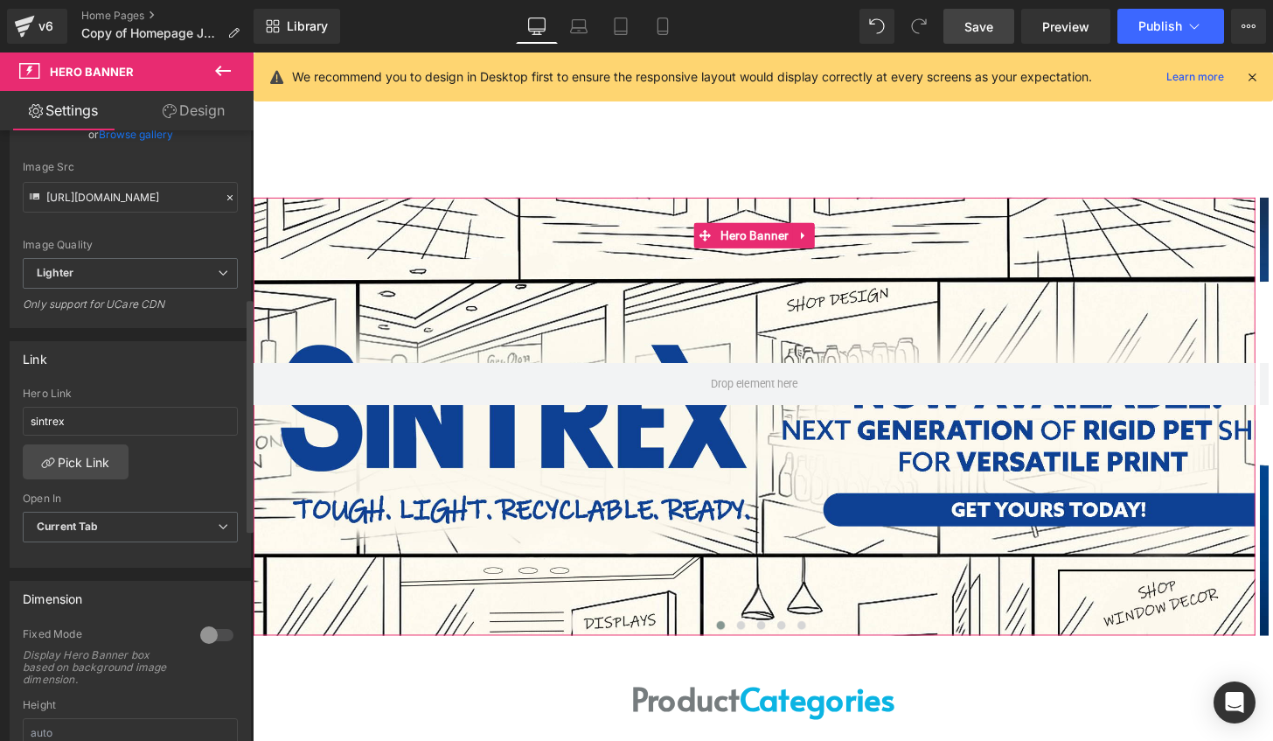
scroll to position [437, 0]
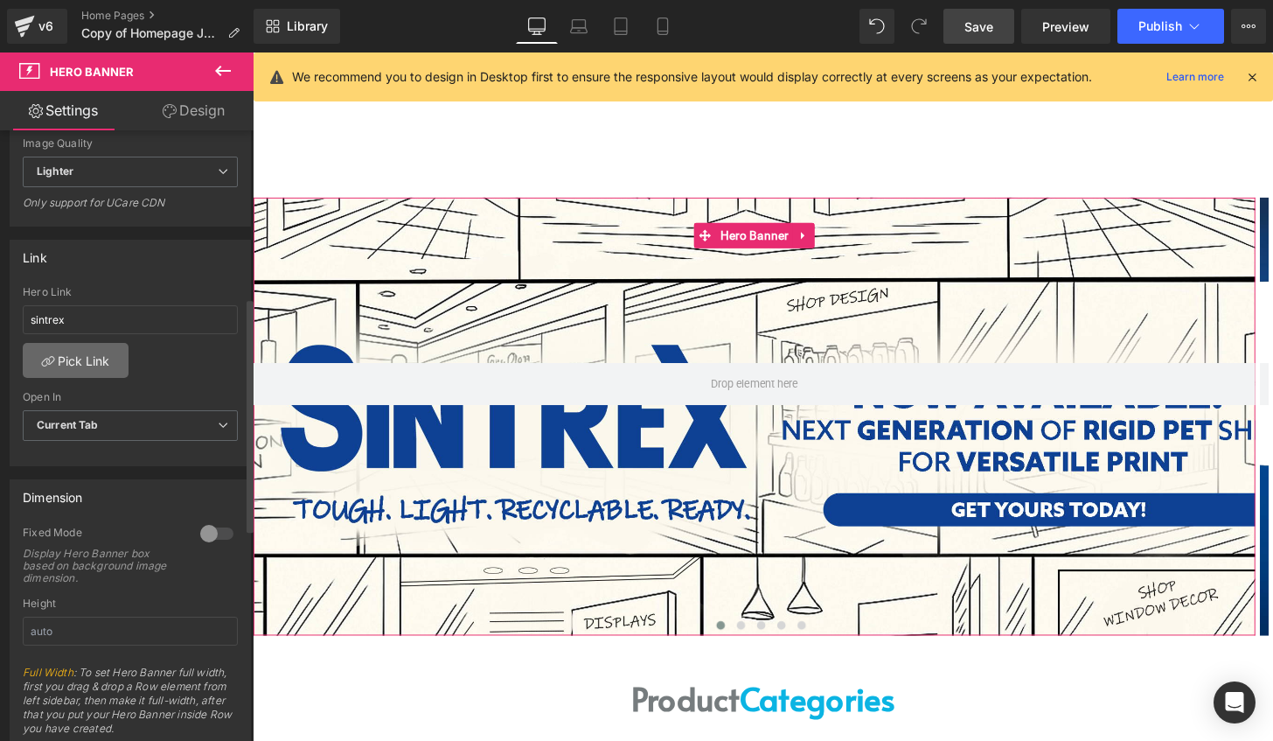
click at [91, 346] on link "Pick Link" at bounding box center [76, 360] width 106 height 35
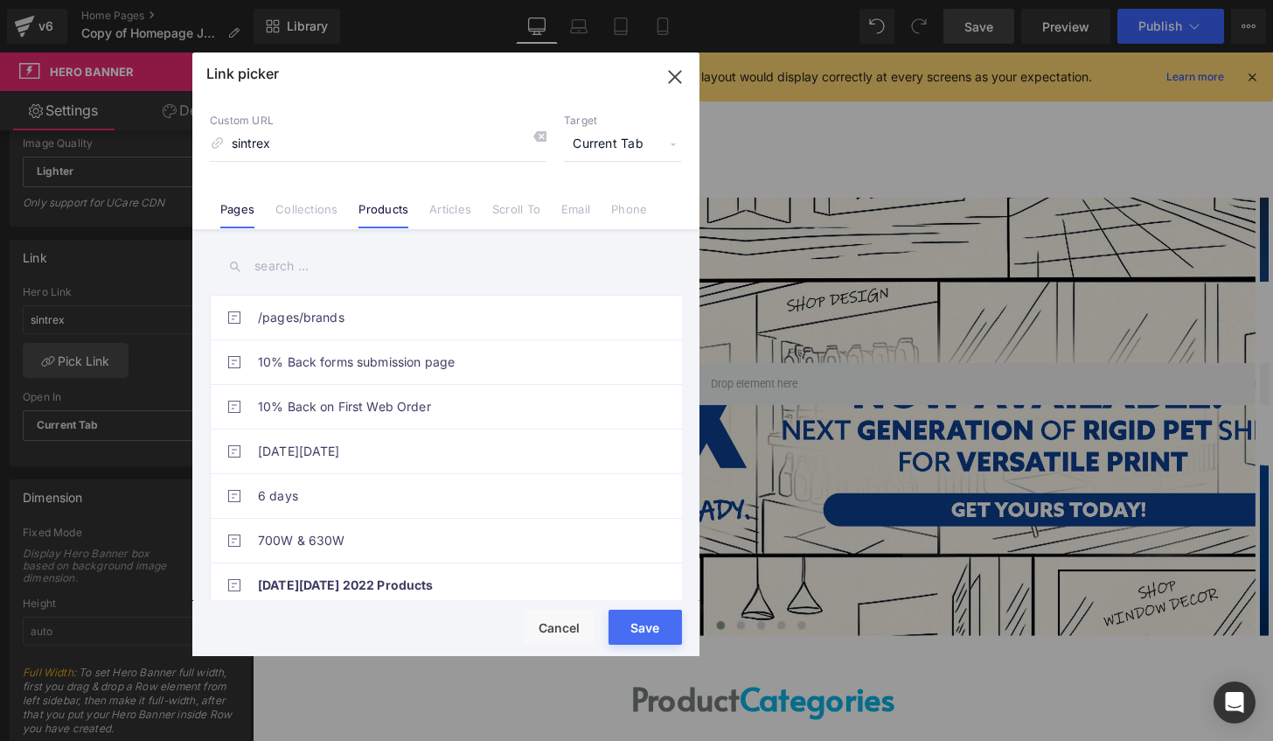
click at [388, 206] on link "Products" at bounding box center [384, 215] width 50 height 26
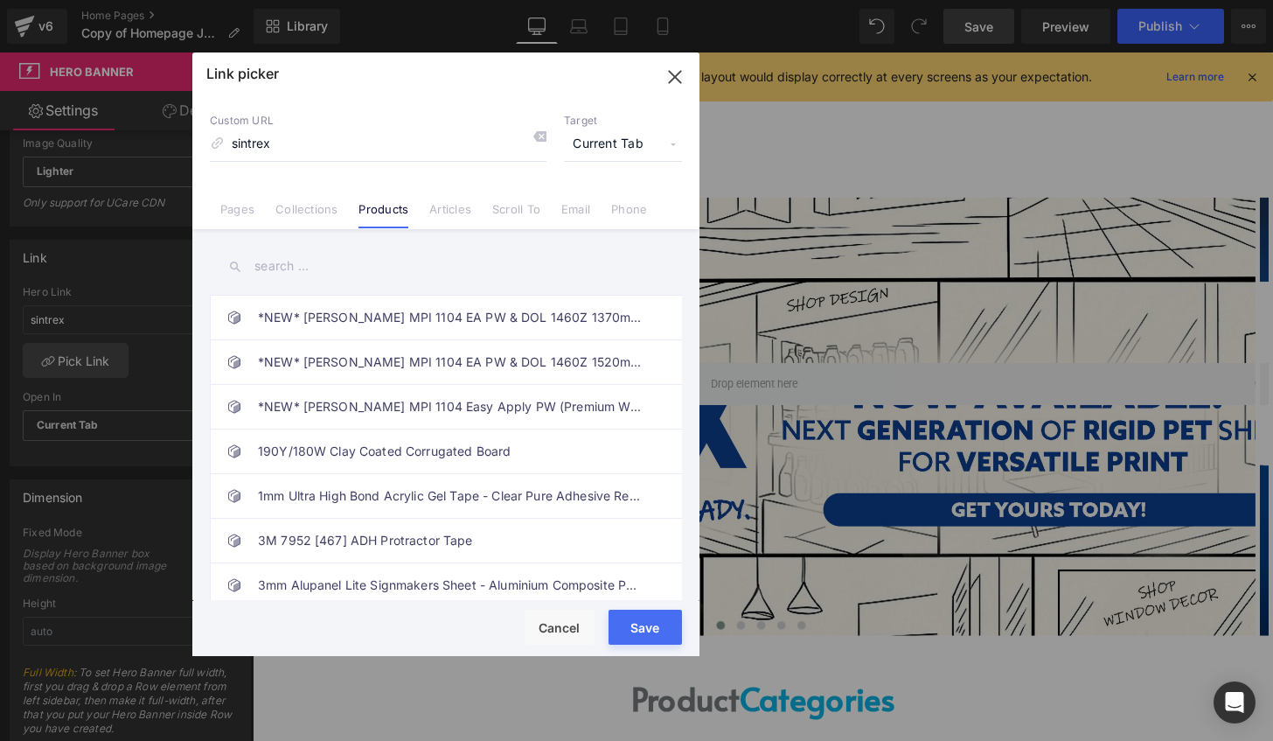
click at [302, 269] on input "text" at bounding box center [446, 266] width 472 height 39
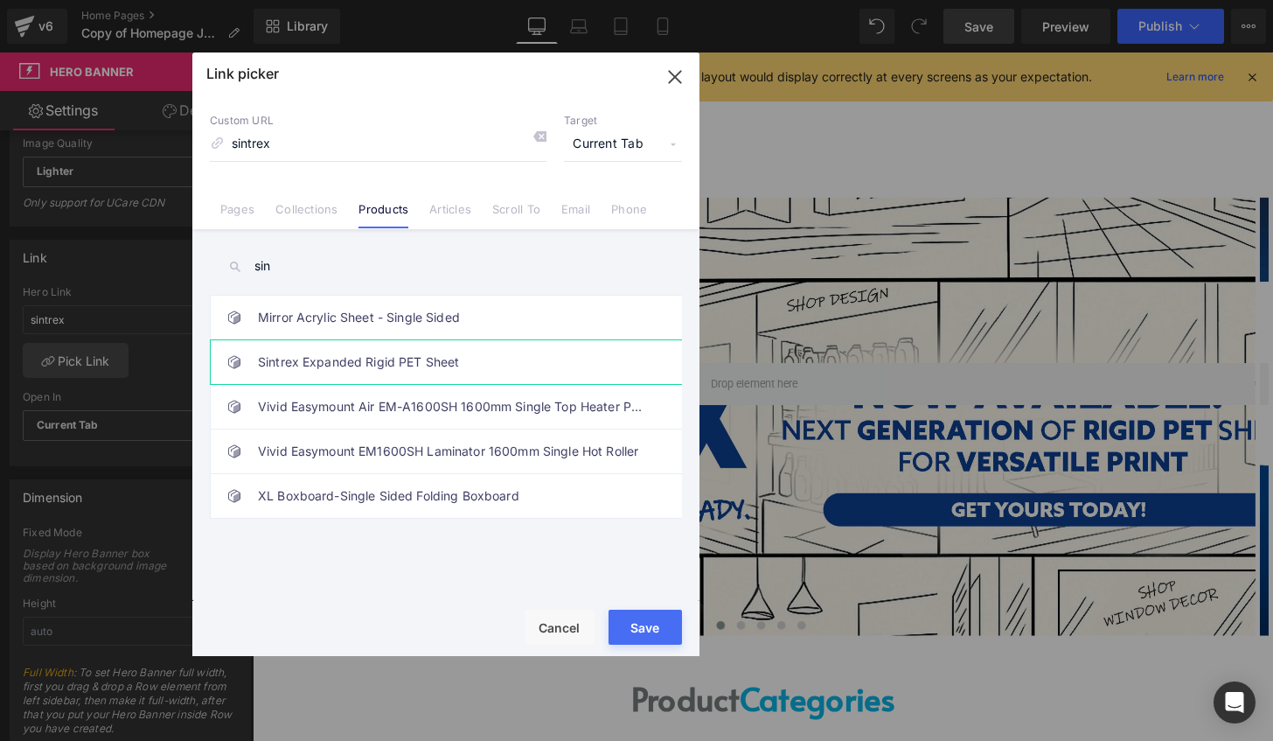
type input "sin"
click at [338, 362] on link "Sintrex Expanded Rigid PET Sheet" at bounding box center [450, 362] width 385 height 44
click at [643, 631] on button "Save" at bounding box center [645, 627] width 73 height 35
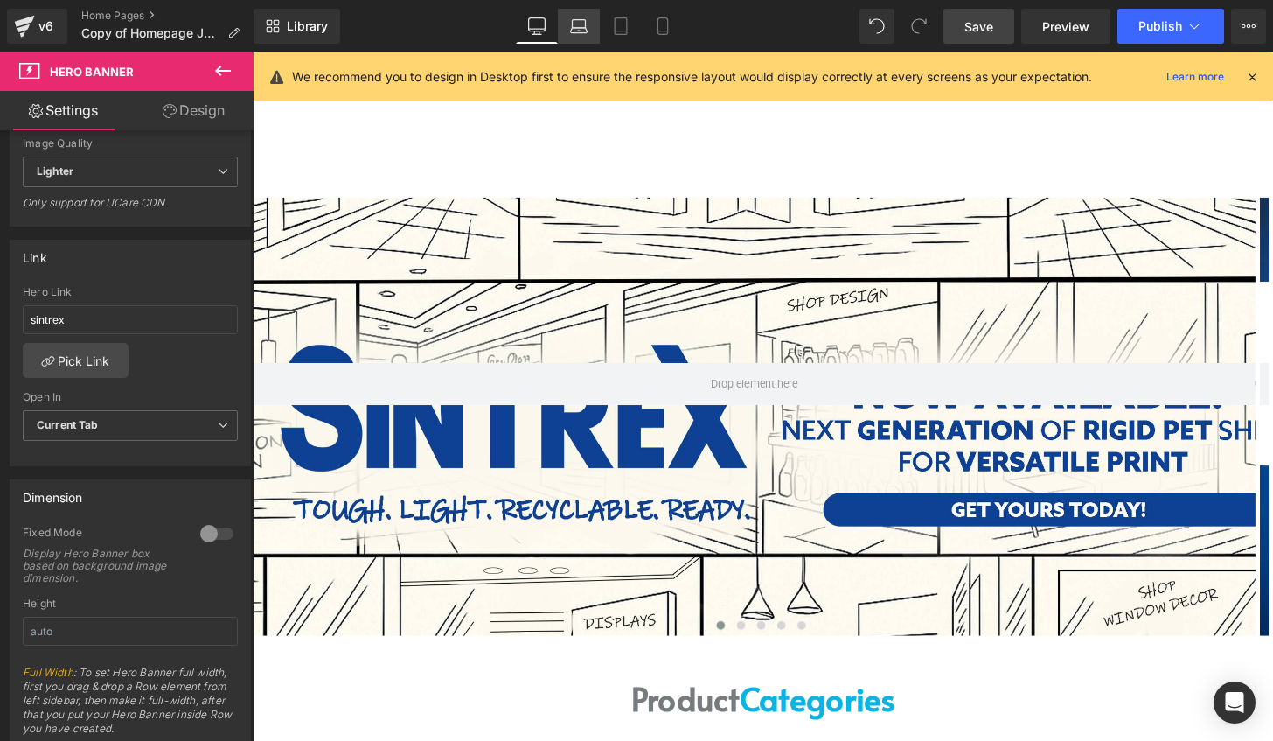
click at [576, 33] on icon at bounding box center [579, 30] width 17 height 5
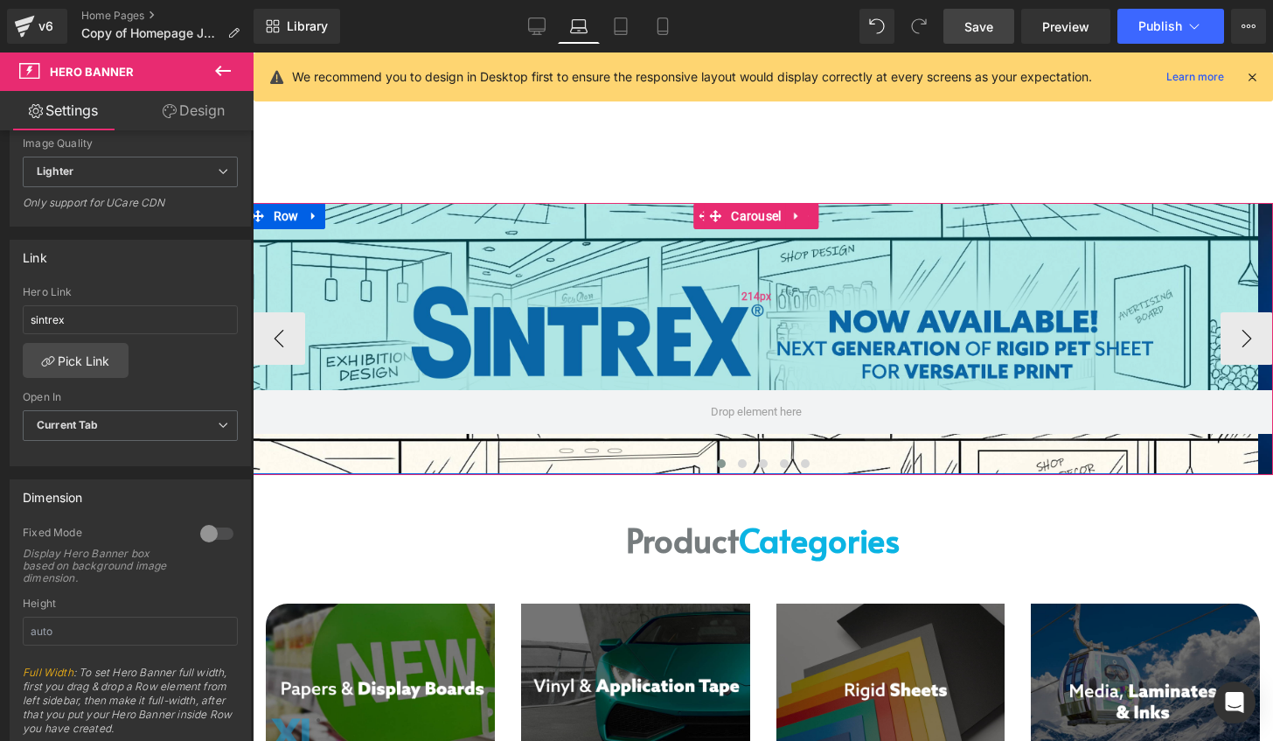
click at [777, 305] on div "214px" at bounding box center [757, 296] width 1021 height 187
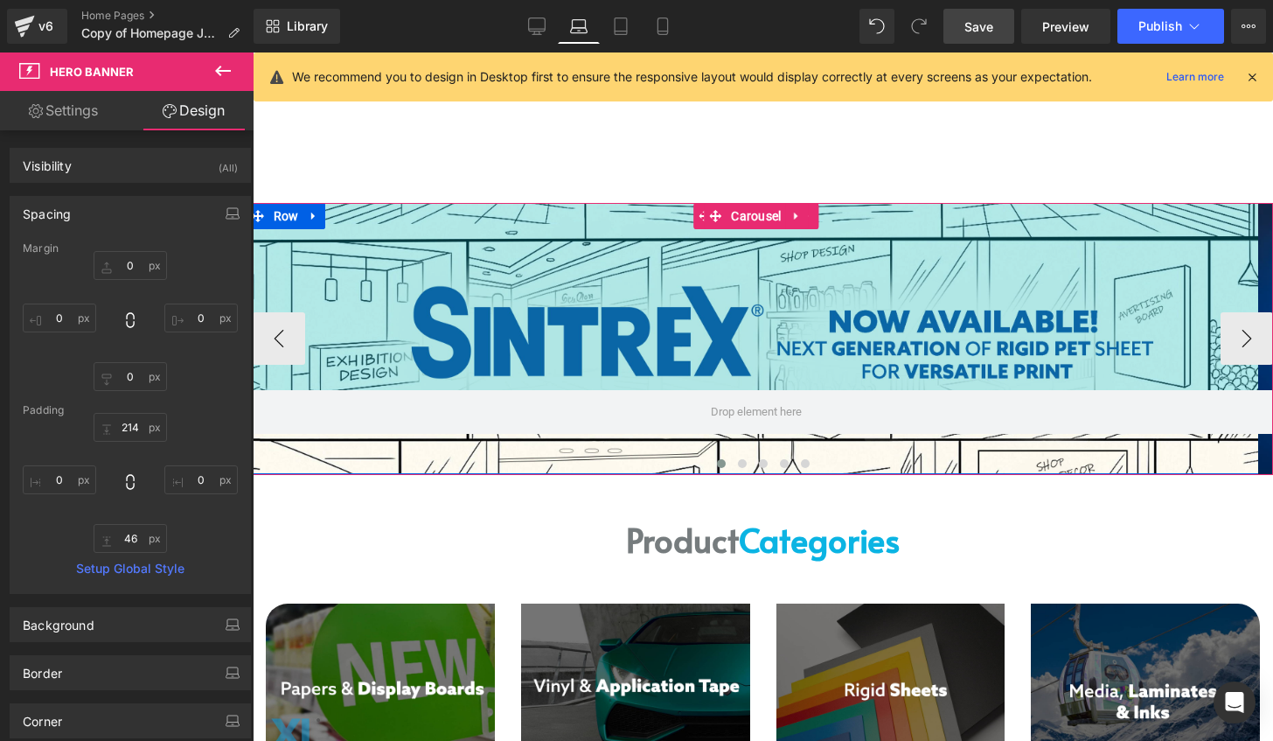
click at [544, 221] on div "214px" at bounding box center [757, 296] width 1021 height 187
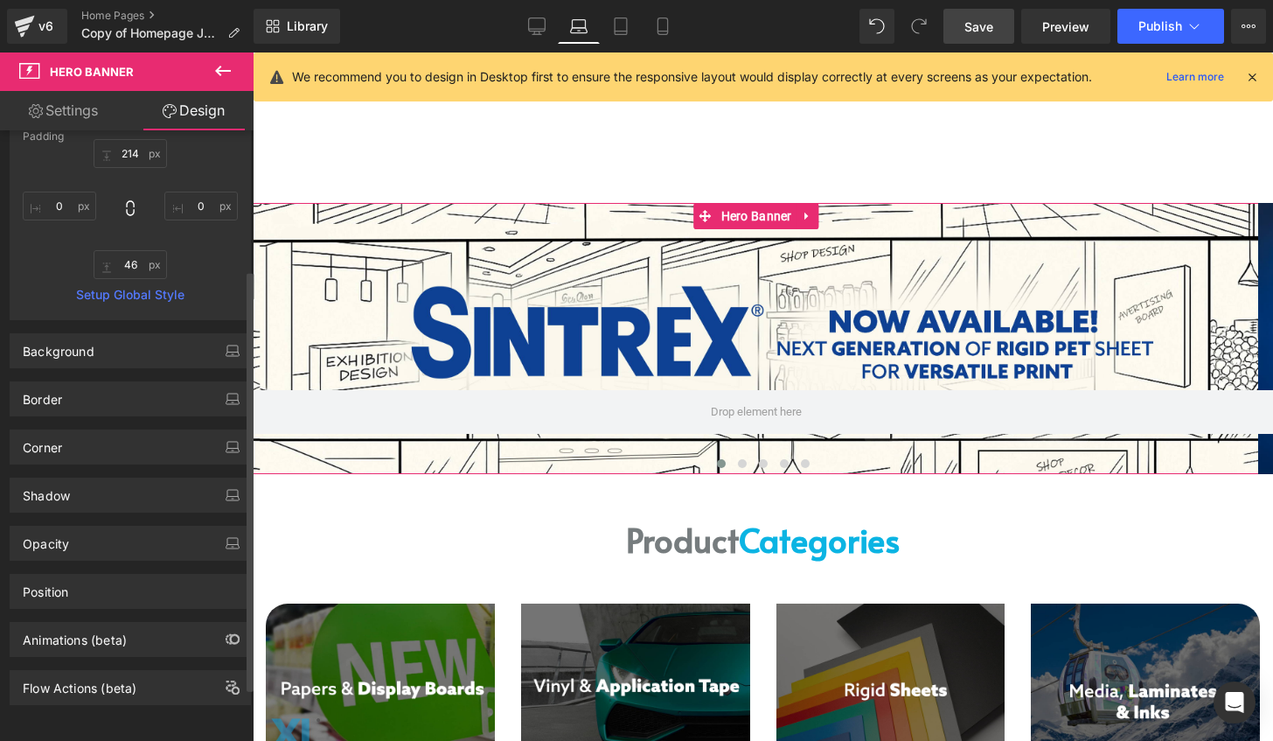
scroll to position [0, 0]
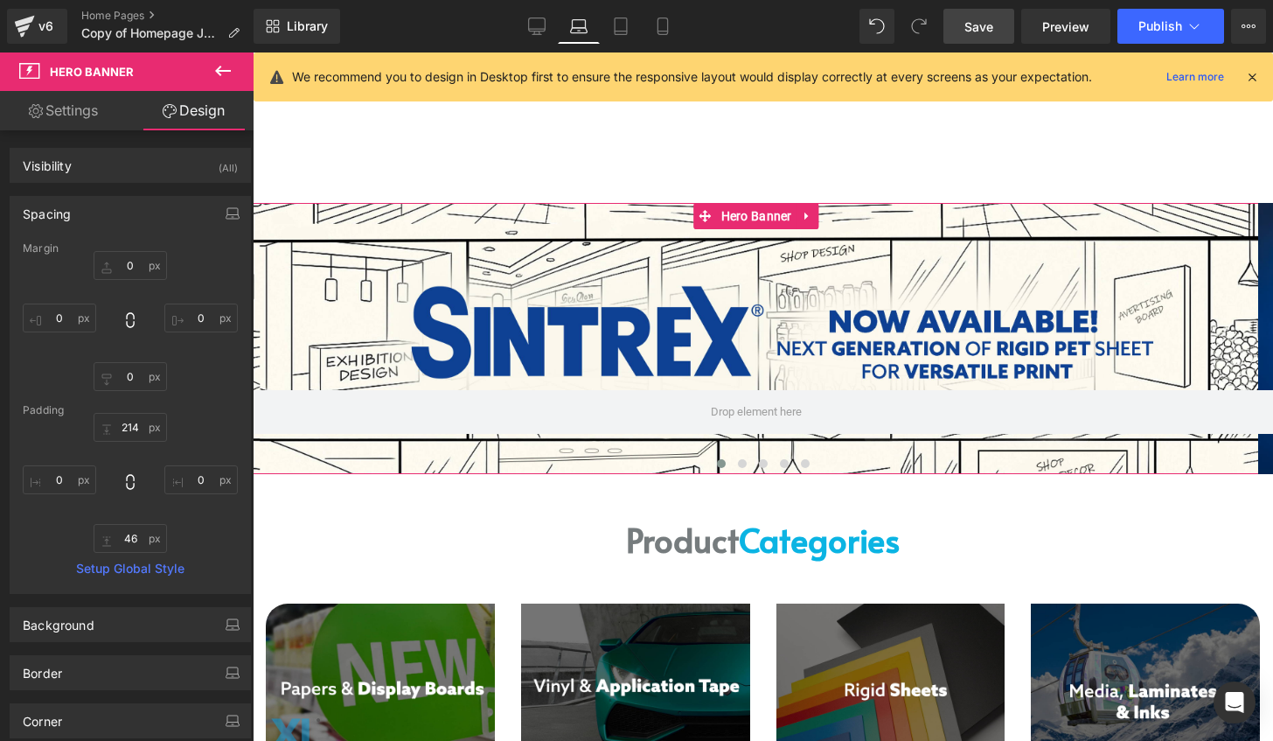
click at [73, 105] on link "Settings" at bounding box center [63, 110] width 127 height 39
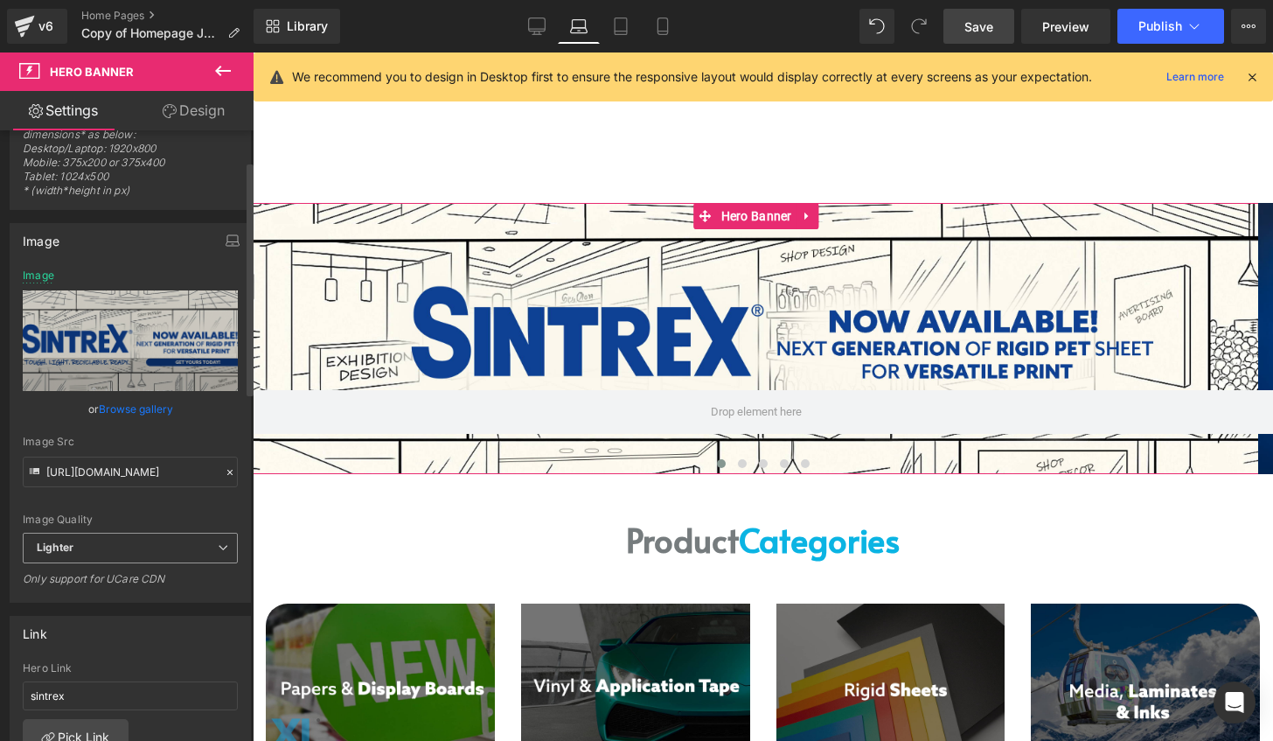
scroll to position [87, 0]
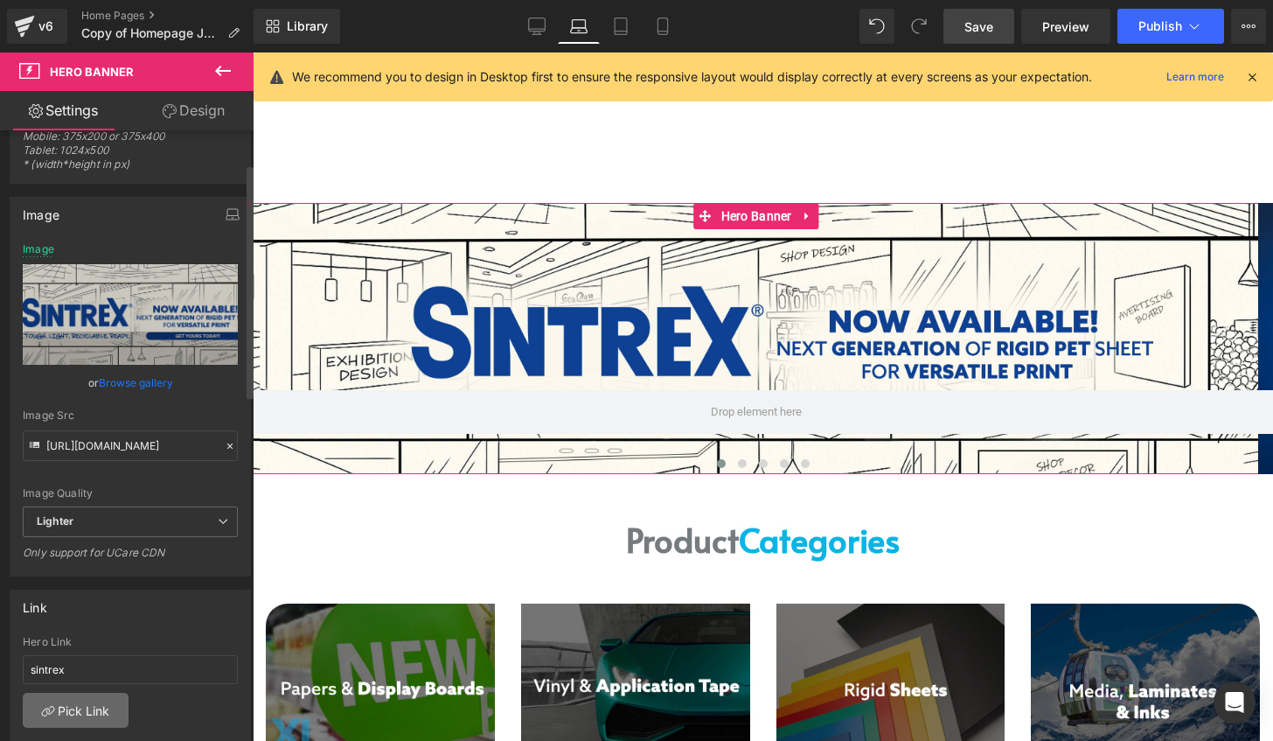
click at [84, 697] on link "Pick Link" at bounding box center [76, 710] width 106 height 35
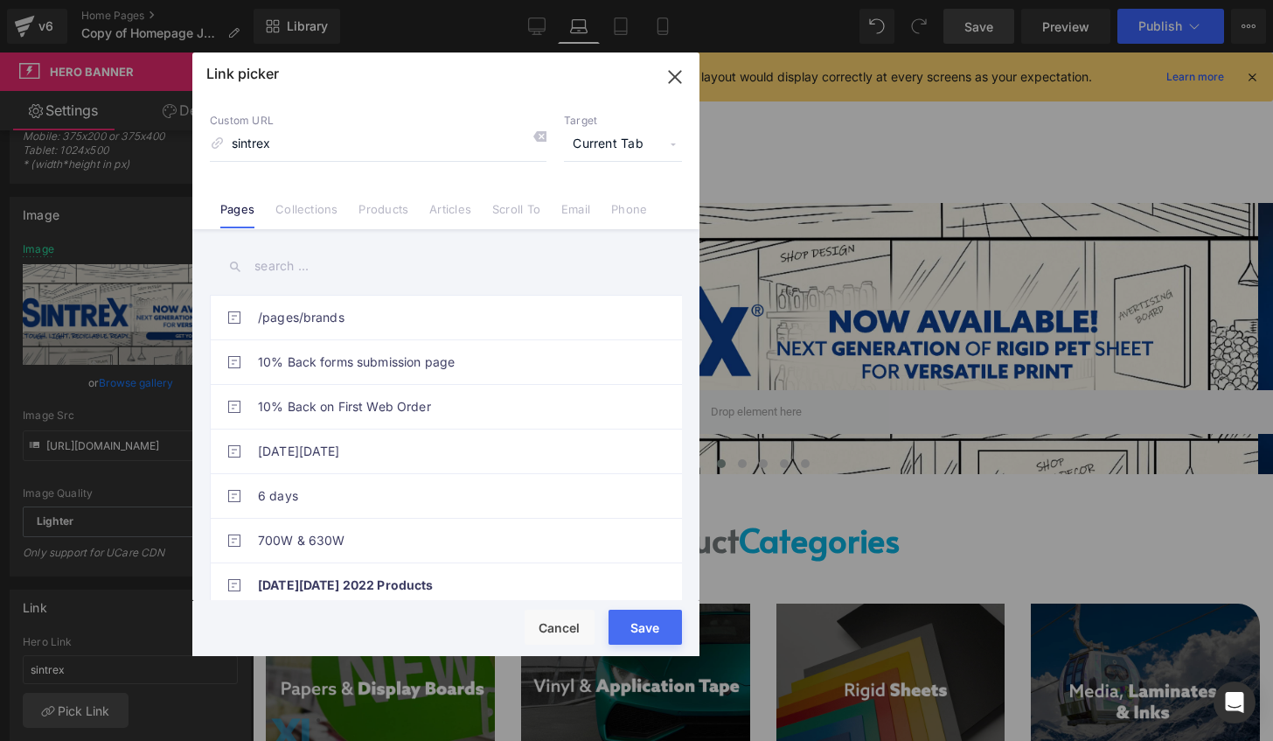
click at [306, 271] on input "text" at bounding box center [446, 266] width 472 height 39
click at [387, 214] on link "Products" at bounding box center [384, 215] width 50 height 26
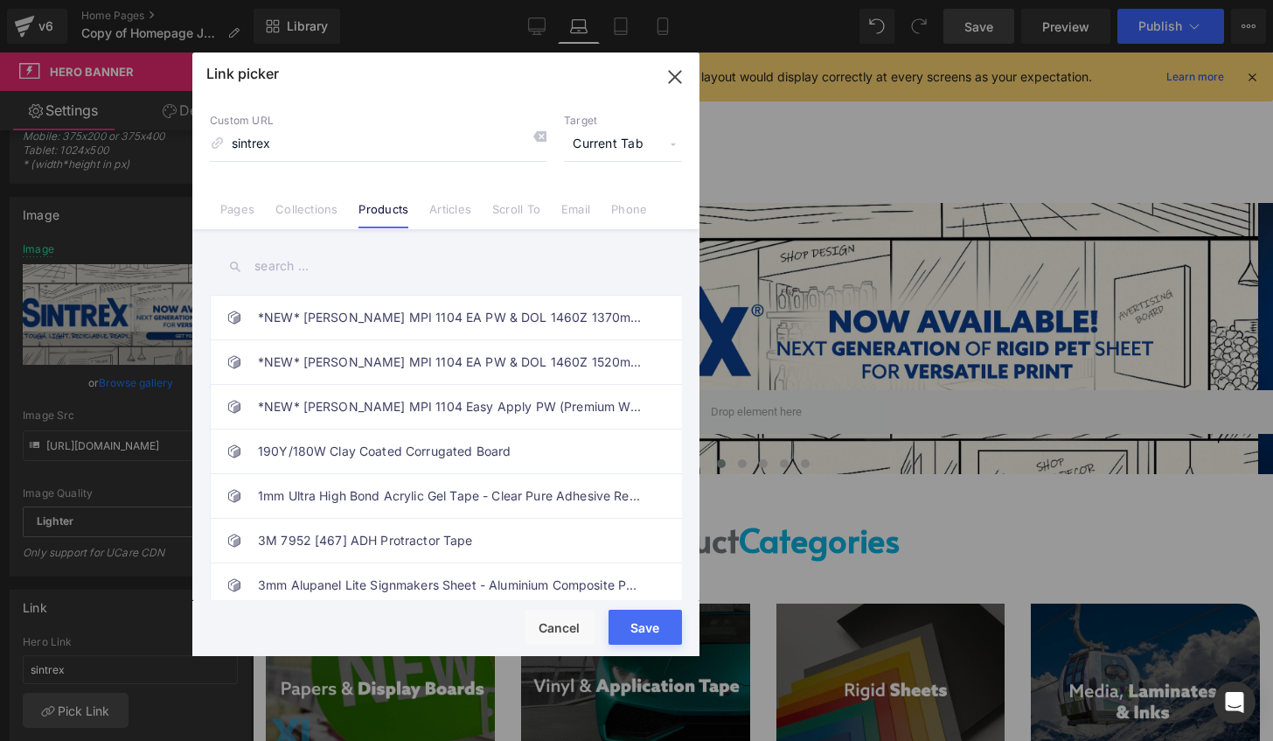
click at [346, 286] on div "/pages/brands 10% Back forms submission page 10% Back on First Web Order [DATE]…" at bounding box center [445, 416] width 507 height 375
click at [357, 283] on input "text" at bounding box center [446, 266] width 472 height 39
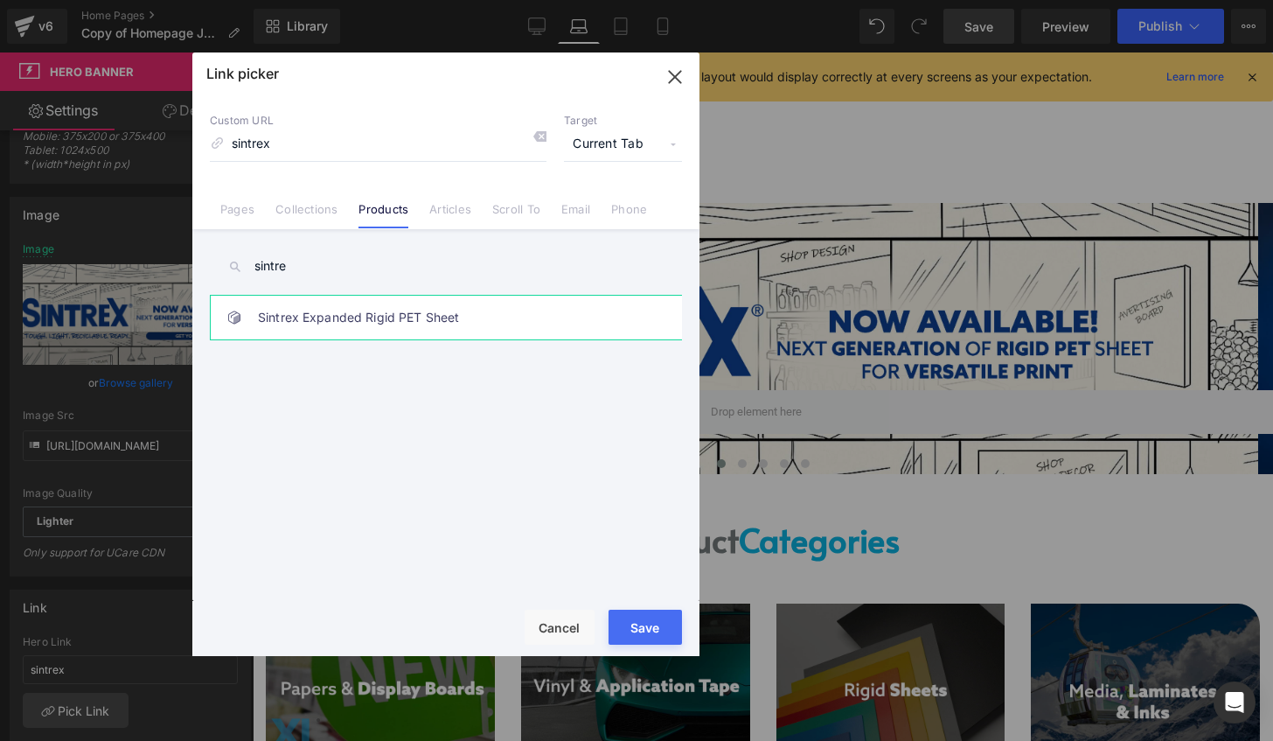
type input "sintre"
click at [360, 326] on link "Sintrex Expanded Rigid PET Sheet" at bounding box center [450, 318] width 385 height 44
click at [659, 632] on button "Save" at bounding box center [645, 627] width 73 height 35
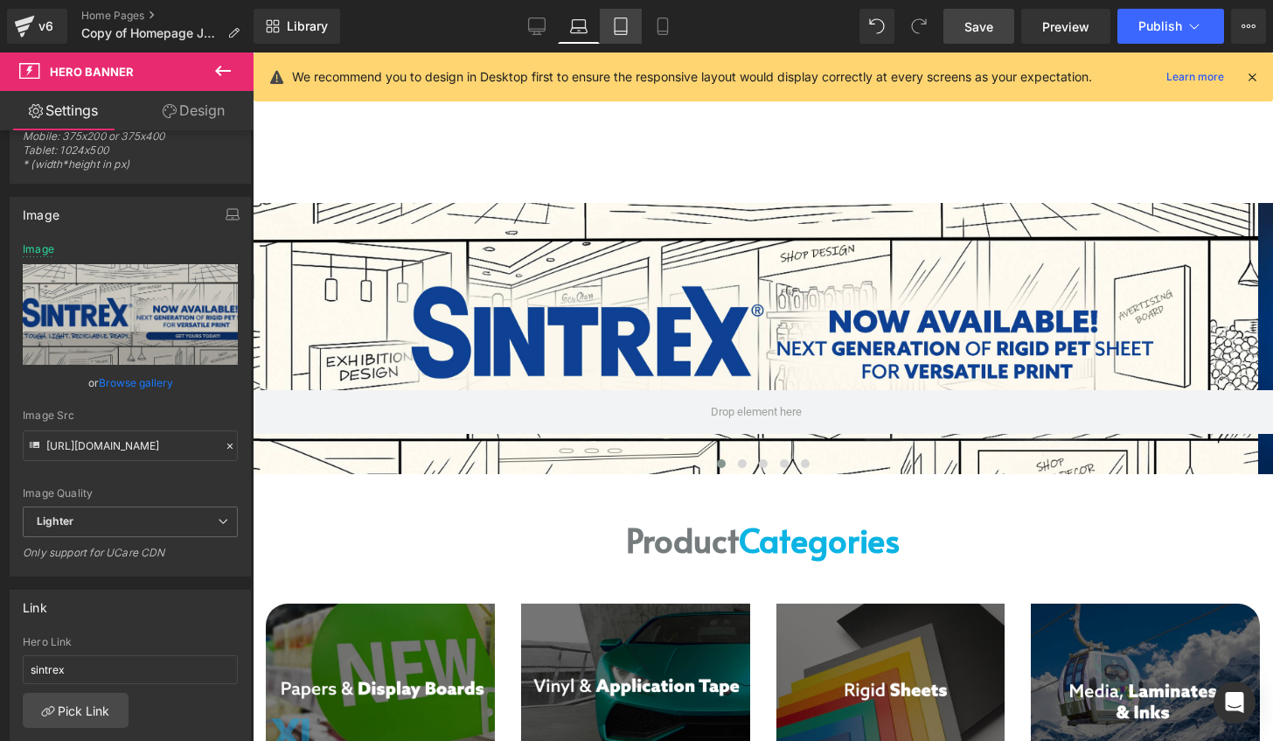
click at [621, 26] on icon at bounding box center [620, 25] width 17 height 17
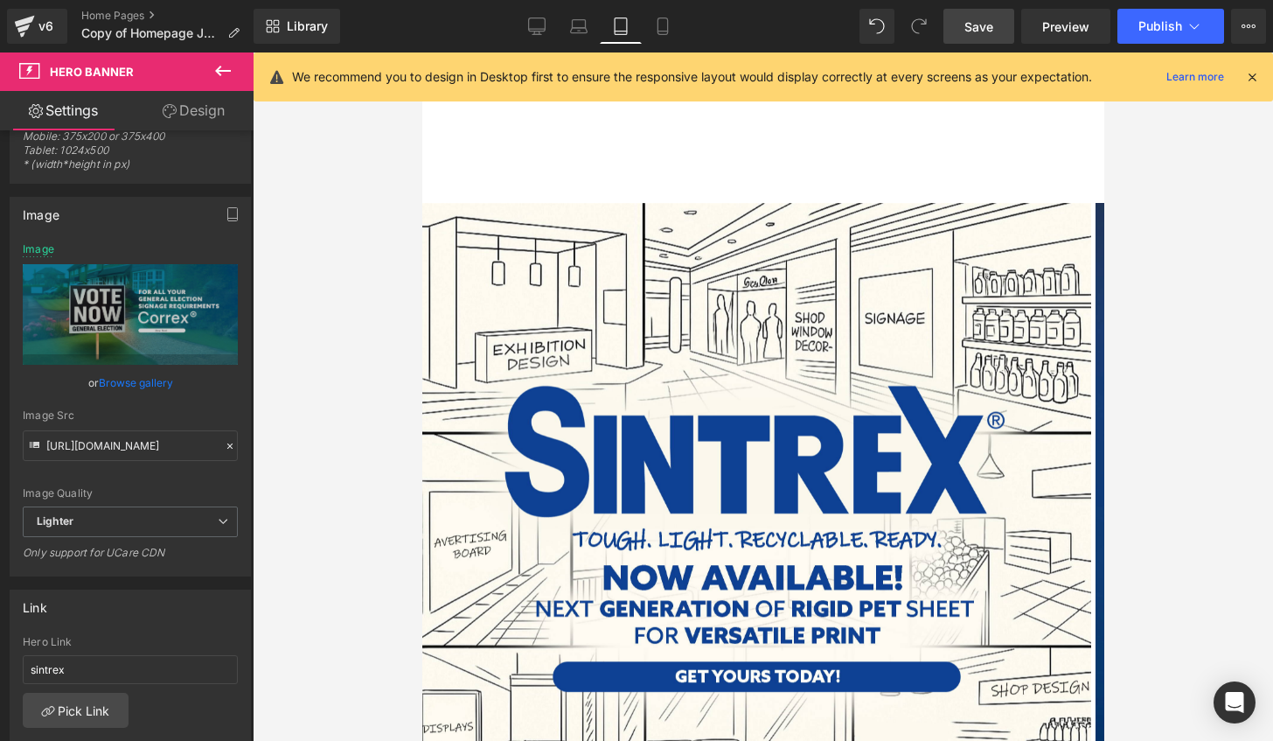
click at [997, 25] on link "Save" at bounding box center [979, 26] width 71 height 35
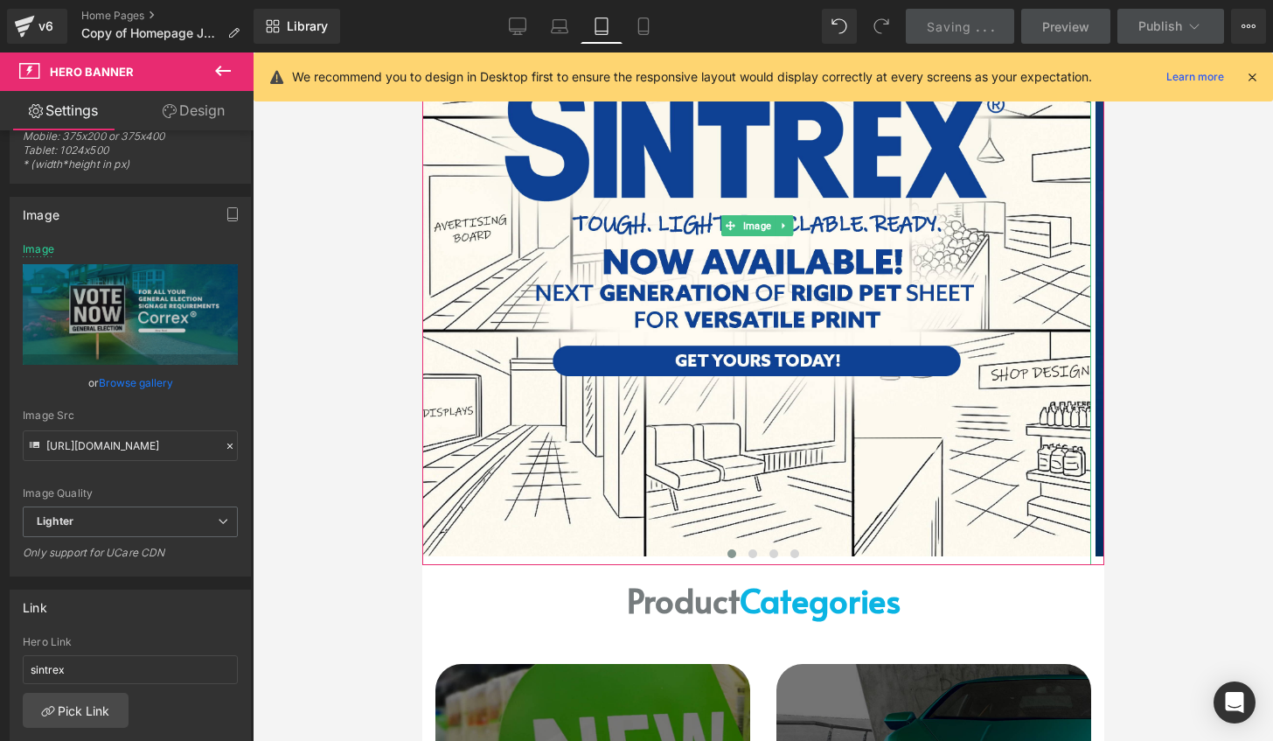
scroll to position [350, 0]
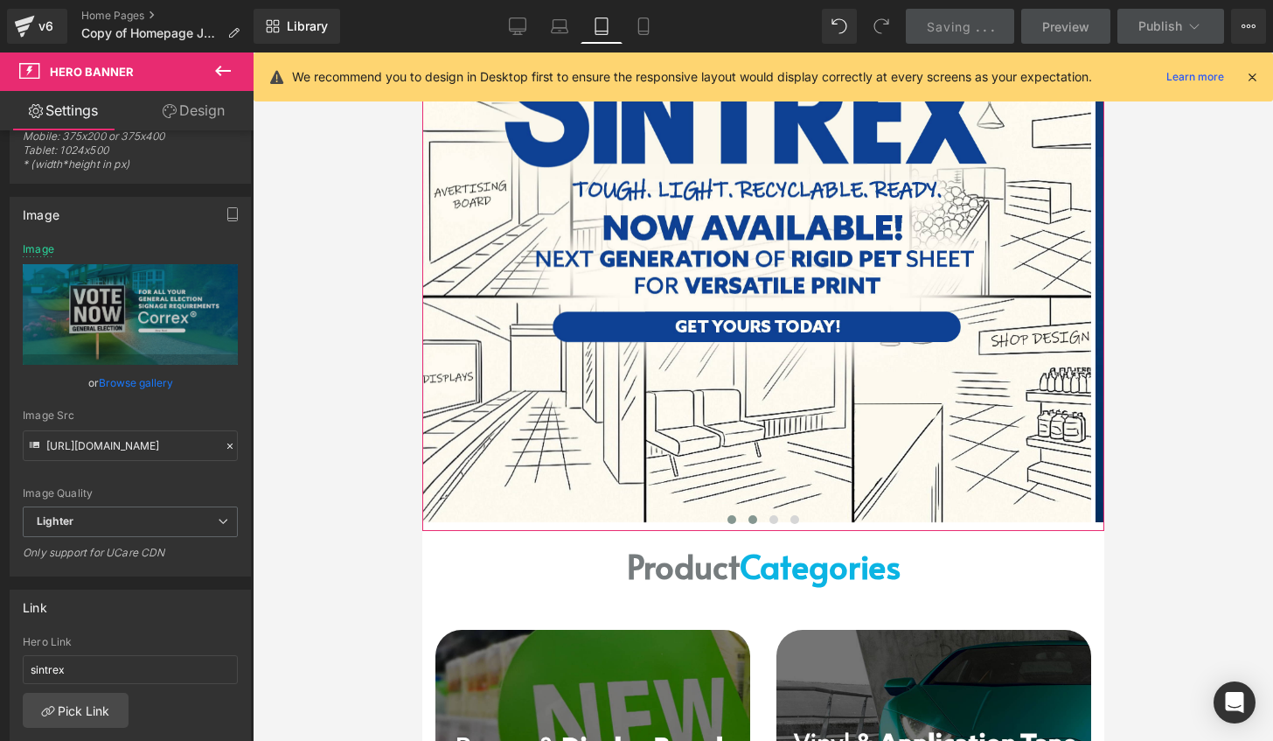
click at [748, 521] on span at bounding box center [752, 519] width 9 height 9
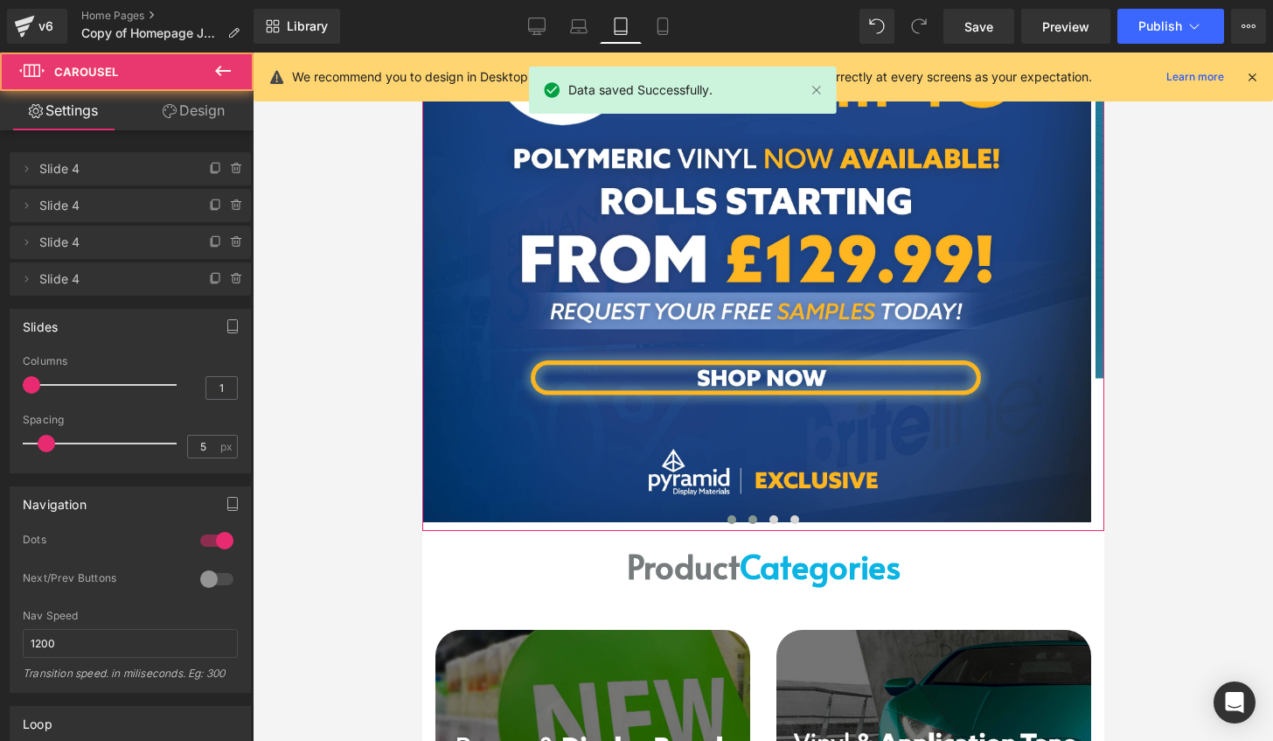
click at [727, 521] on span at bounding box center [731, 519] width 9 height 9
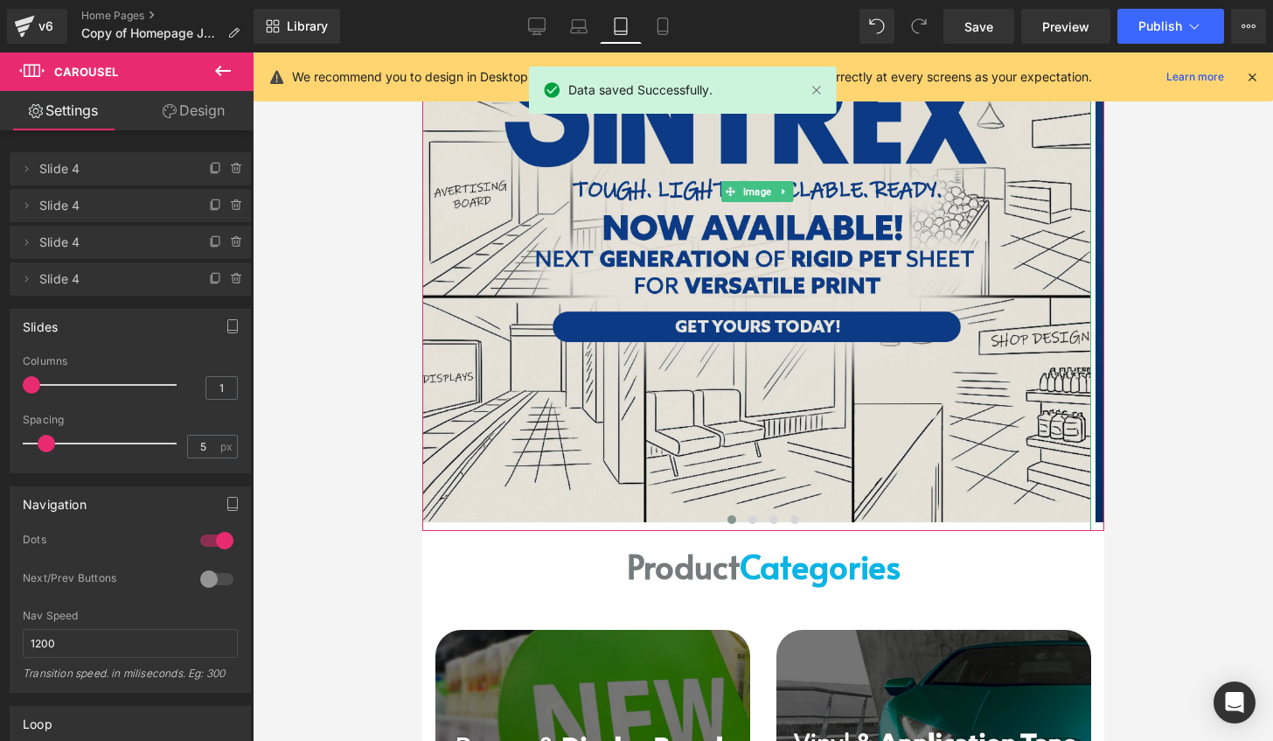
click at [810, 398] on img at bounding box center [756, 187] width 669 height 669
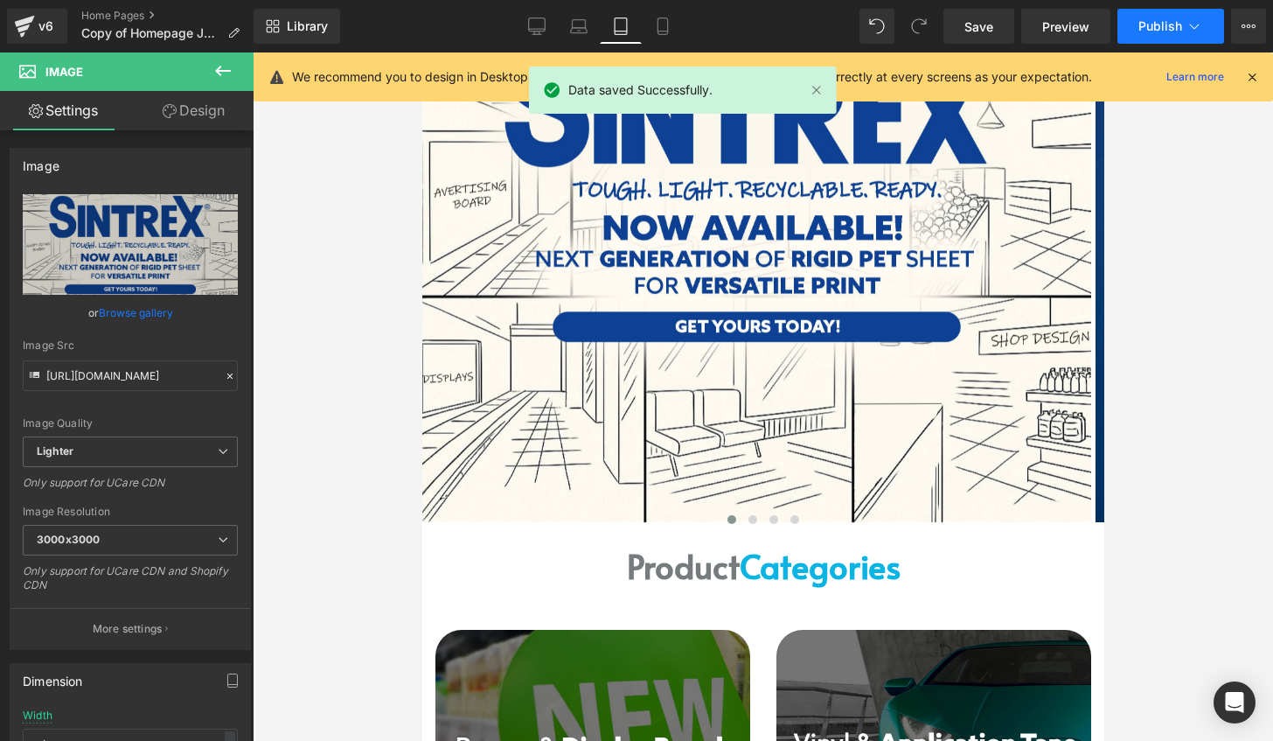
click at [1132, 26] on button "Publish" at bounding box center [1171, 26] width 107 height 35
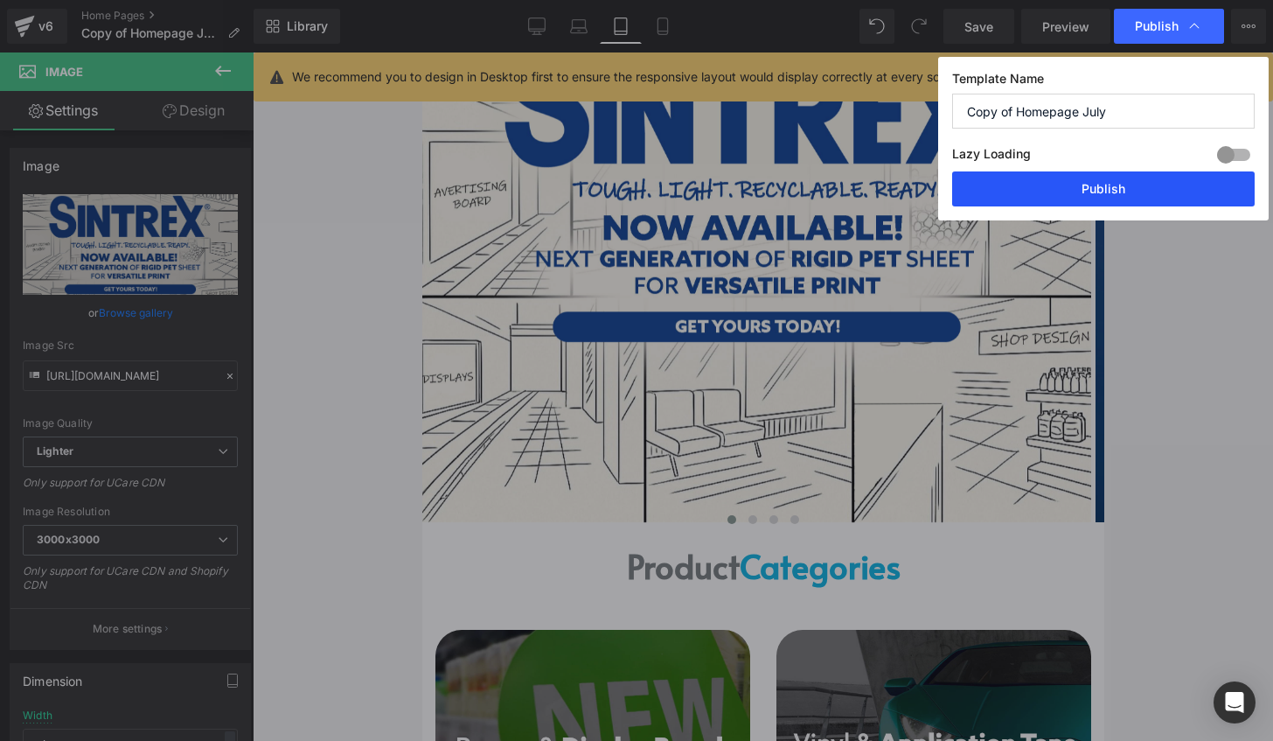
click at [1080, 184] on button "Publish" at bounding box center [1103, 188] width 303 height 35
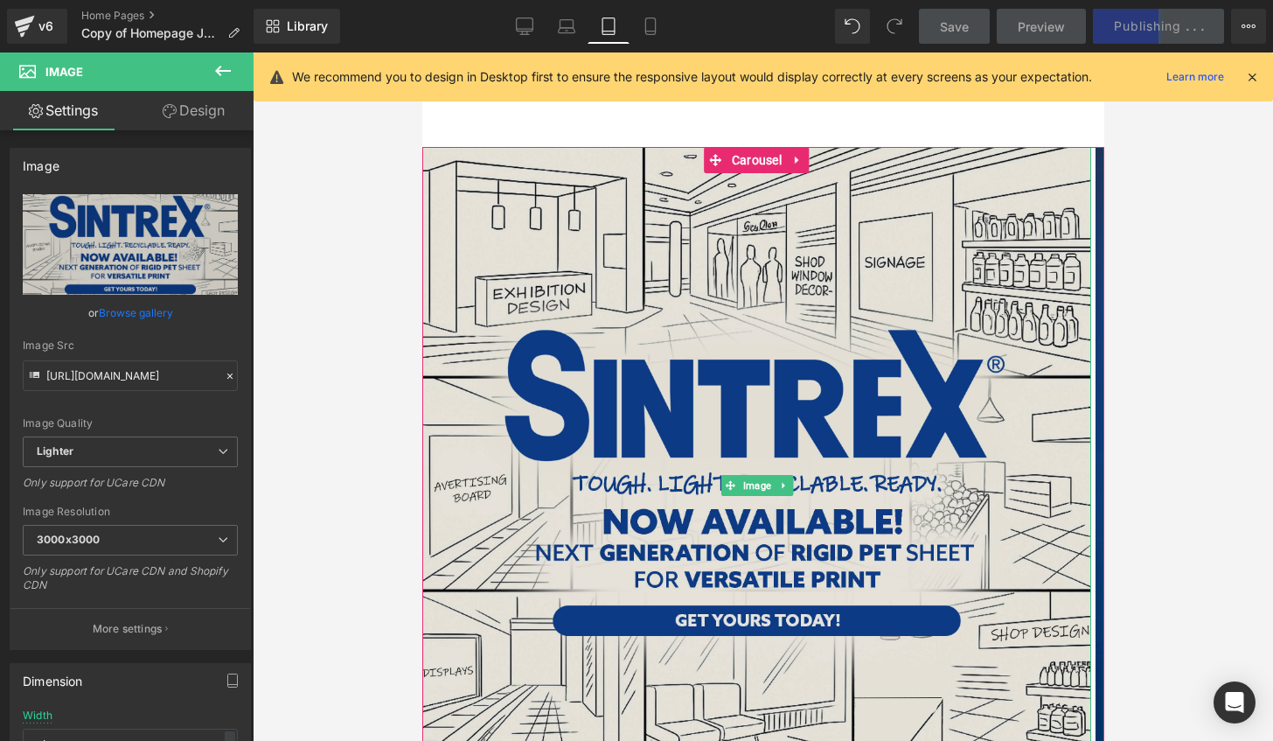
scroll to position [0, 0]
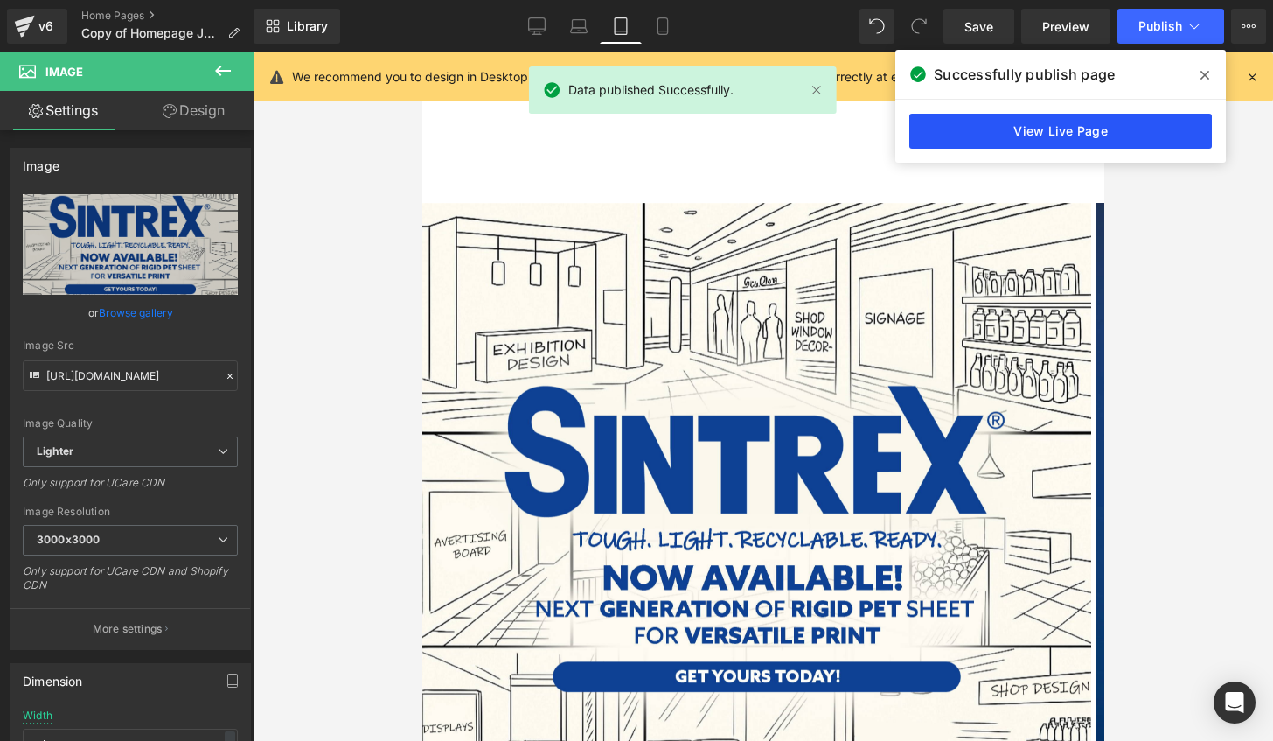
click at [1081, 131] on link "View Live Page" at bounding box center [1061, 131] width 303 height 35
